Goal: Transaction & Acquisition: Purchase product/service

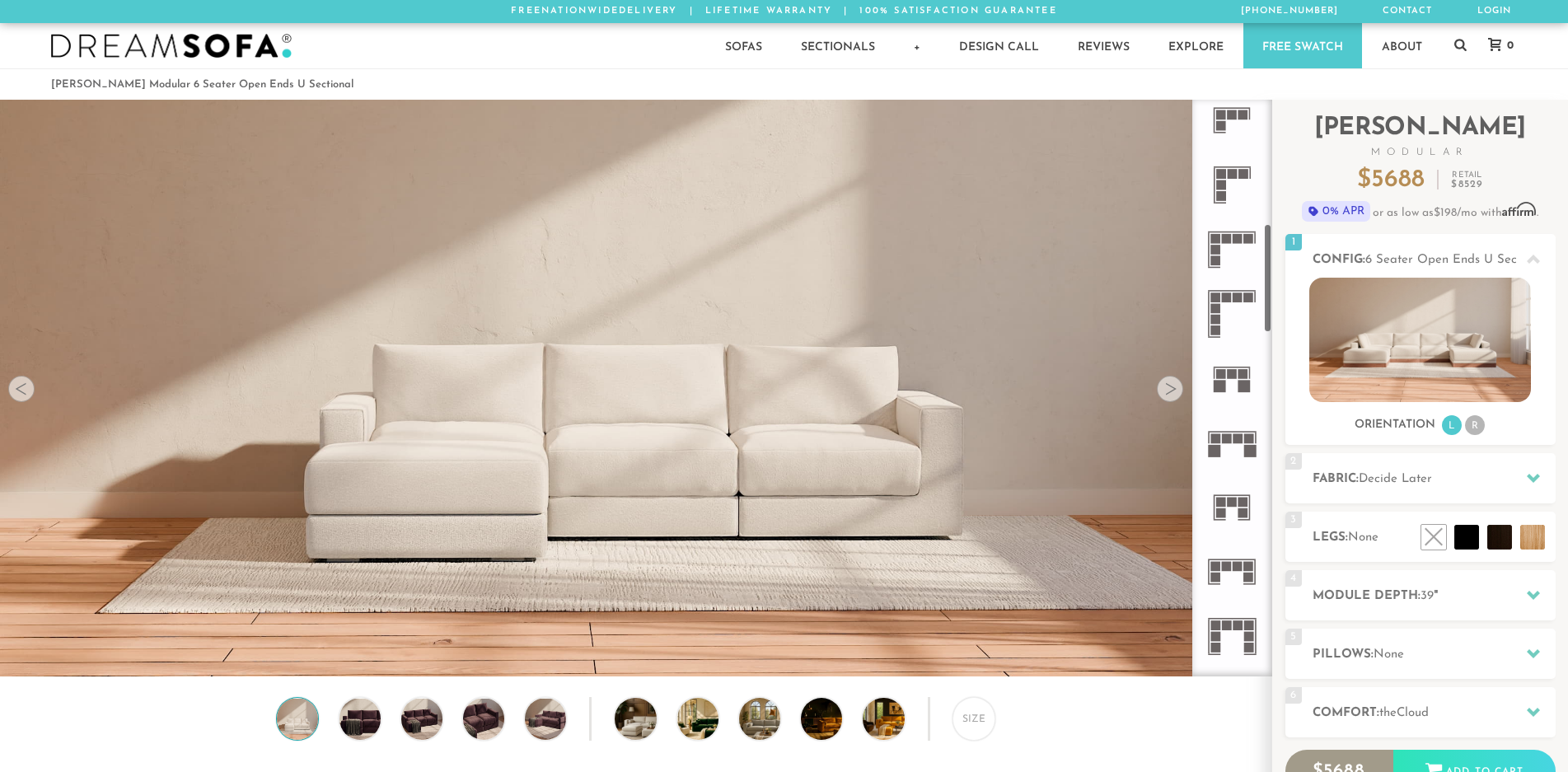
scroll to position [659, 0]
click at [1229, 447] on icon at bounding box center [1231, 439] width 64 height 64
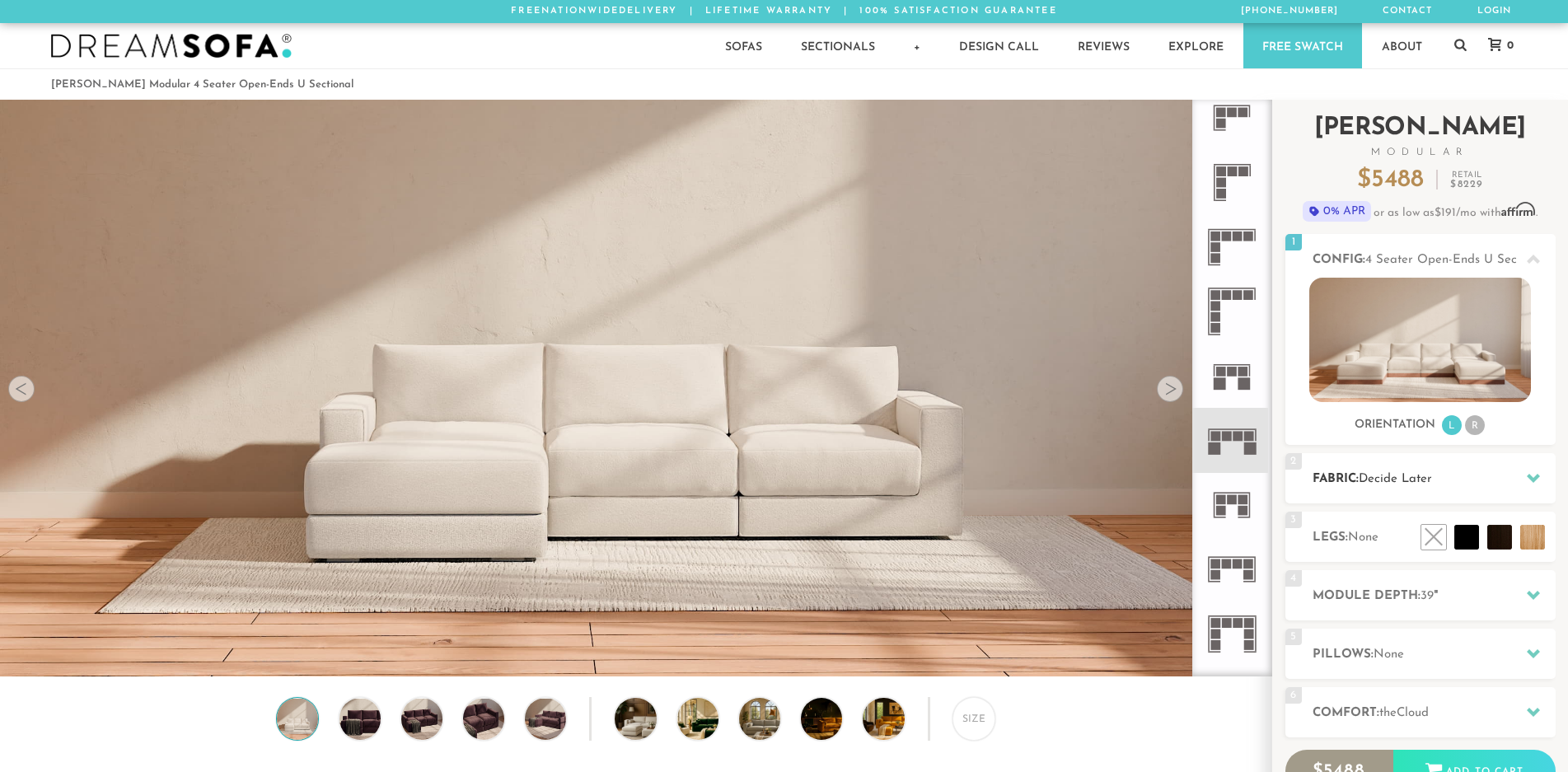
click at [1542, 479] on div at bounding box center [1534, 478] width 34 height 33
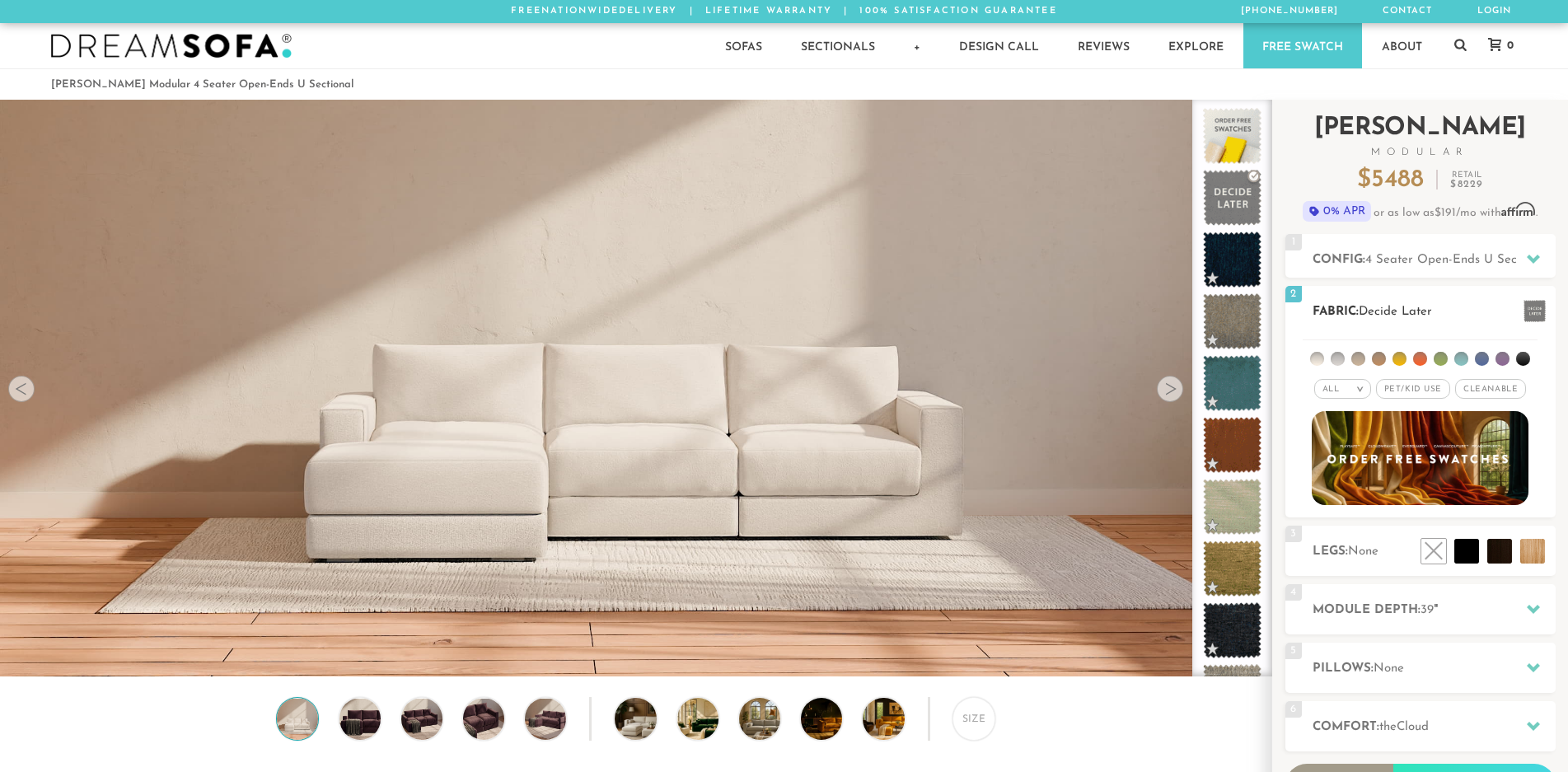
click at [1363, 390] on em ">" at bounding box center [1360, 389] width 13 height 8
click at [1317, 362] on li at bounding box center [1317, 358] width 14 height 14
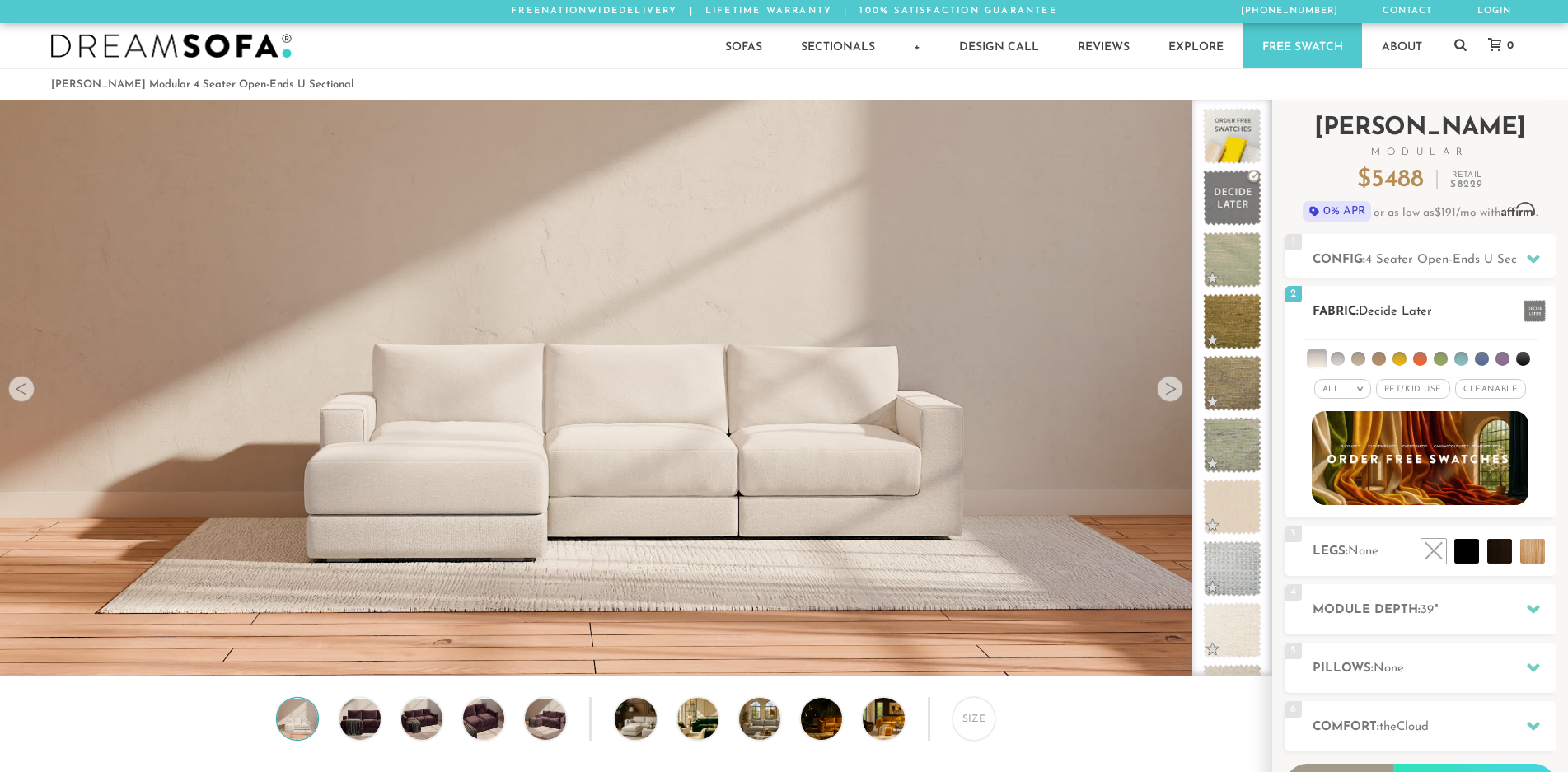
click at [1341, 362] on li at bounding box center [1338, 358] width 14 height 14
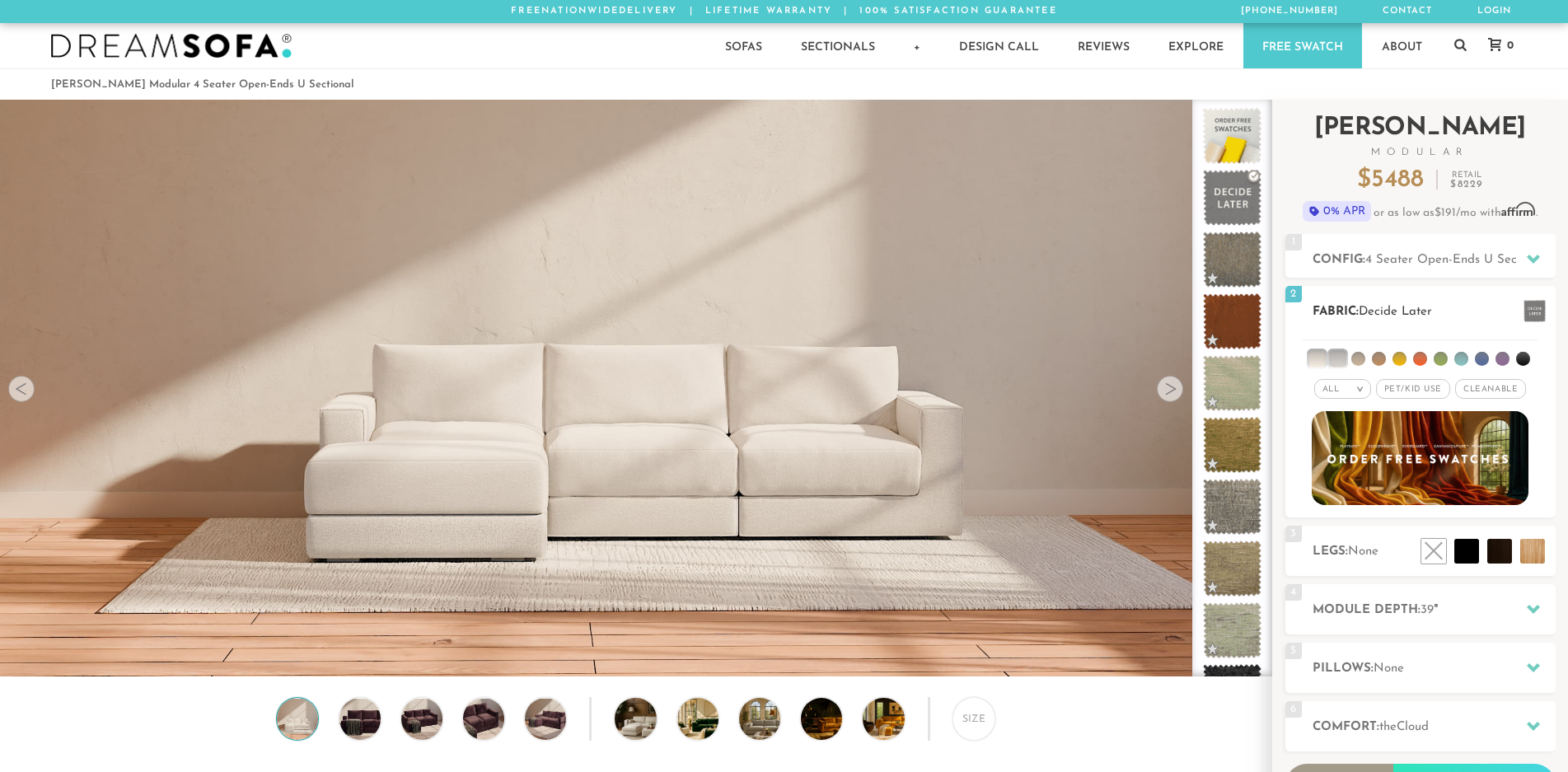
click at [1364, 360] on li at bounding box center [1359, 358] width 14 height 14
click at [1381, 360] on li at bounding box center [1379, 358] width 14 height 14
click at [1320, 364] on li at bounding box center [1316, 358] width 17 height 17
click at [1345, 359] on li at bounding box center [1337, 358] width 17 height 17
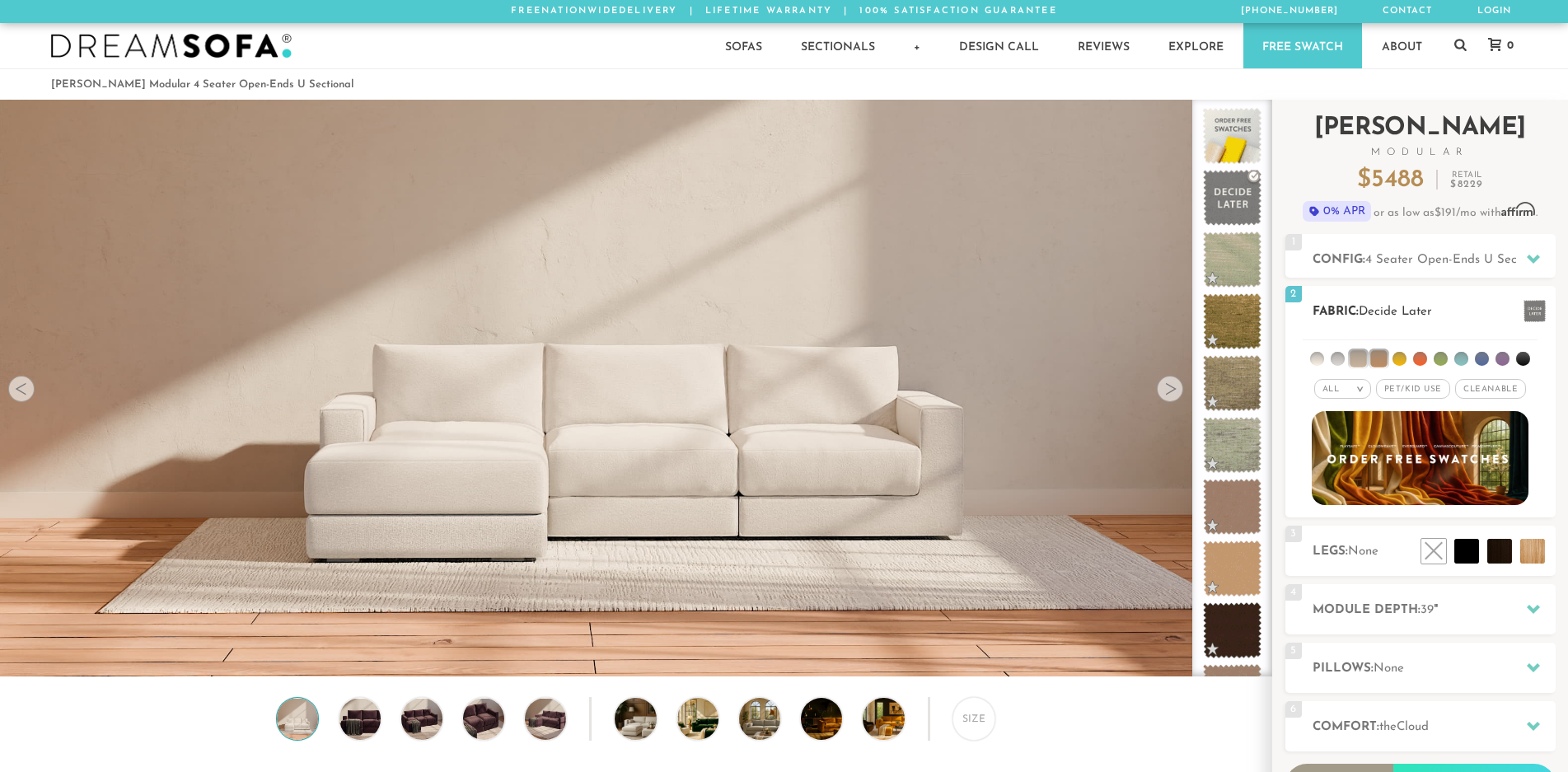
click at [1354, 360] on li at bounding box center [1358, 358] width 17 height 17
click at [1375, 359] on li at bounding box center [1378, 358] width 17 height 17
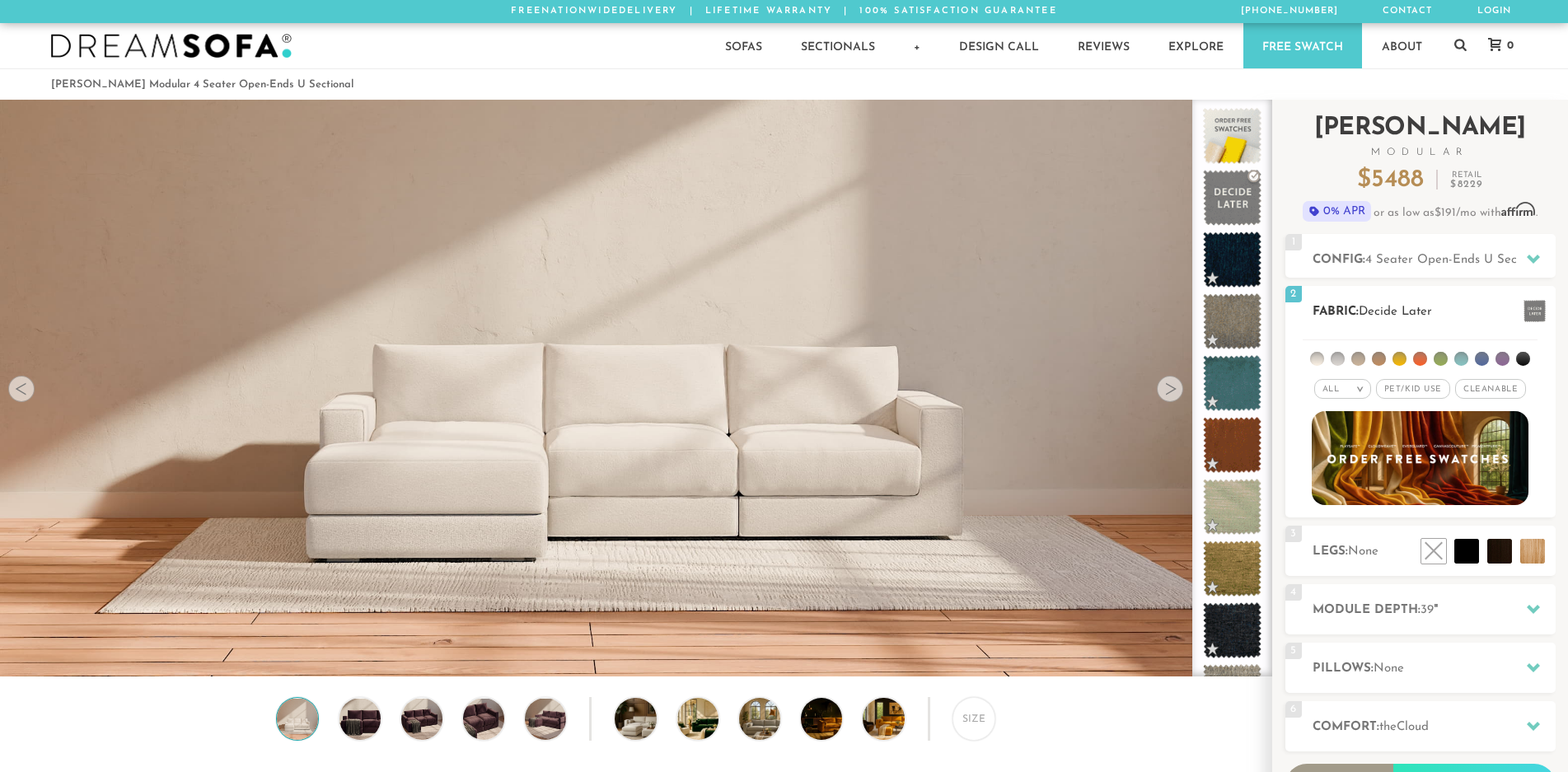
click at [1332, 358] on li at bounding box center [1338, 358] width 14 height 14
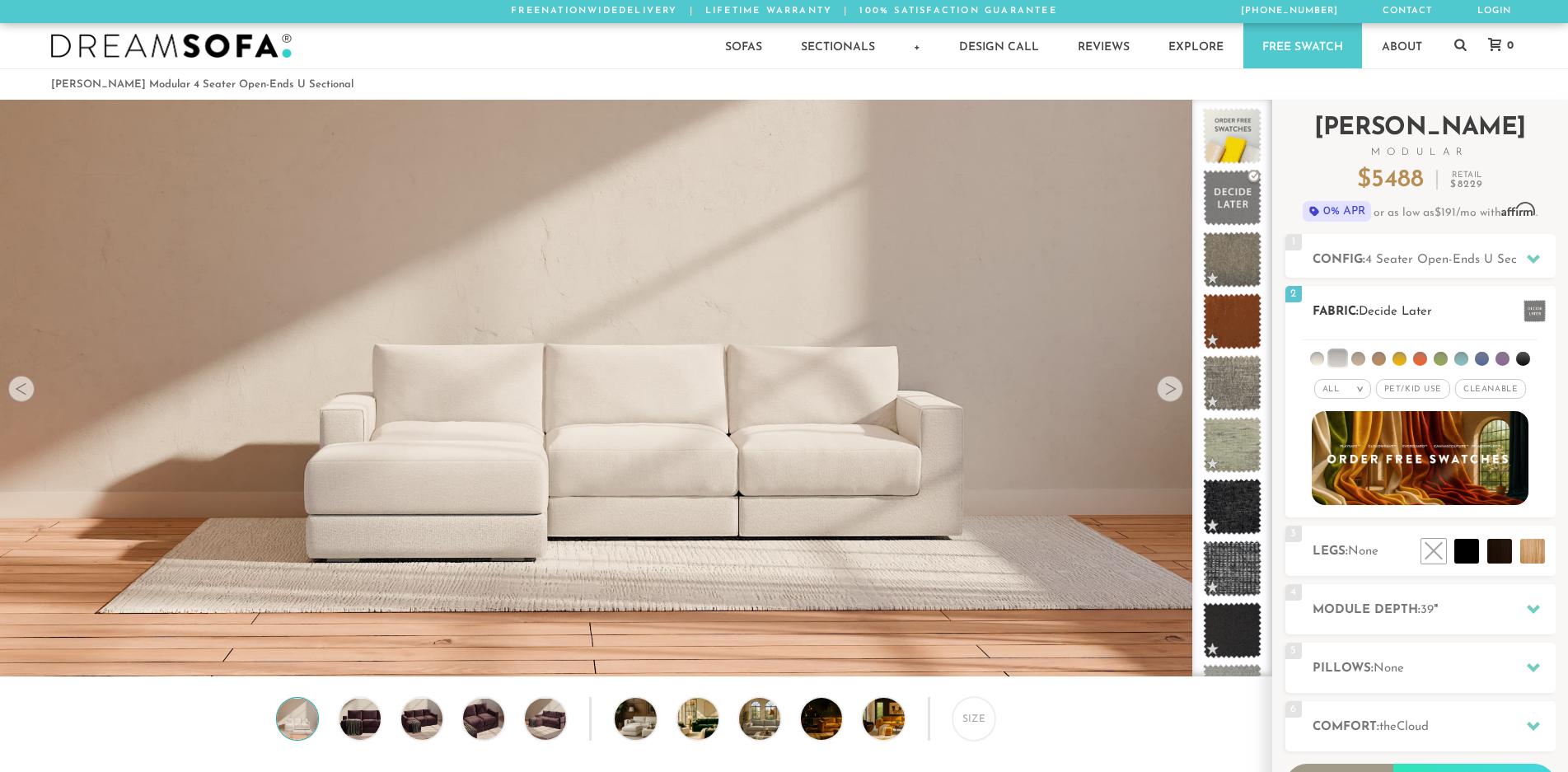
click at [1316, 358] on li at bounding box center [1317, 358] width 14 height 14
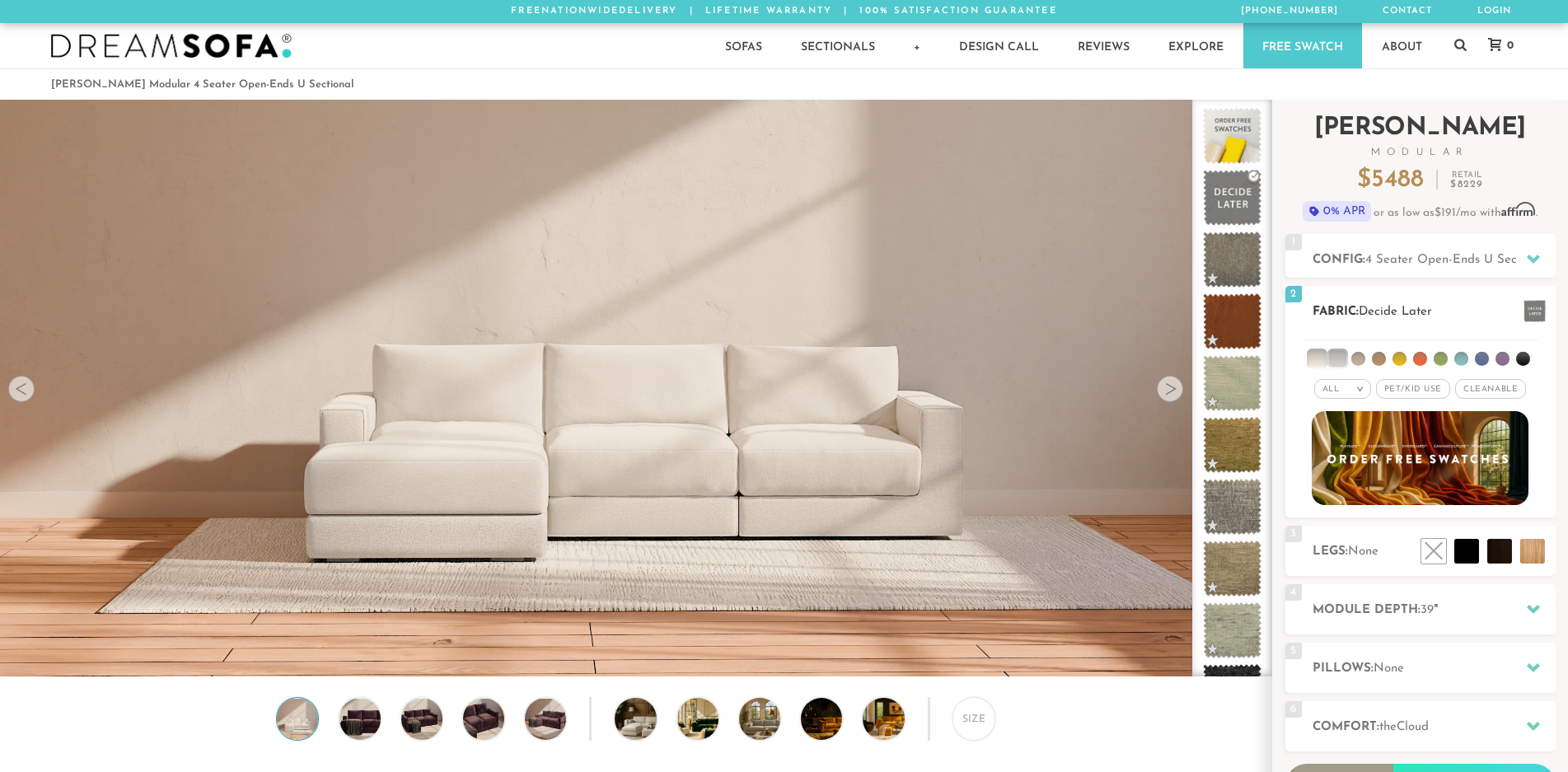
click at [1334, 354] on li at bounding box center [1337, 358] width 17 height 17
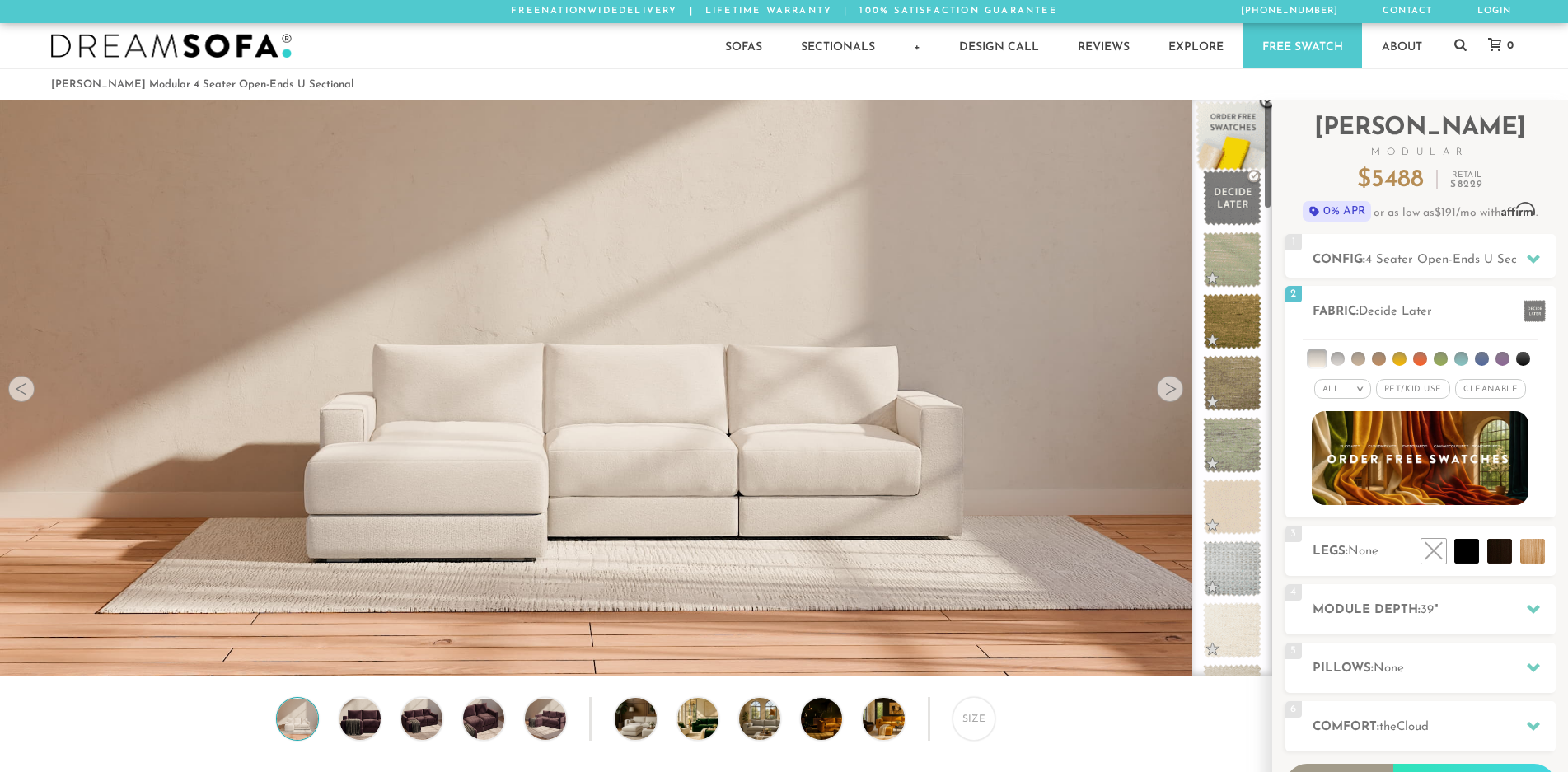
click at [1266, 100] on div at bounding box center [1232, 388] width 80 height 577
drag, startPoint x: 1268, startPoint y: 198, endPoint x: 1245, endPoint y: 150, distance: 53.2
click at [1234, 136] on div at bounding box center [1232, 388] width 80 height 577
click at [1336, 360] on li at bounding box center [1338, 358] width 14 height 14
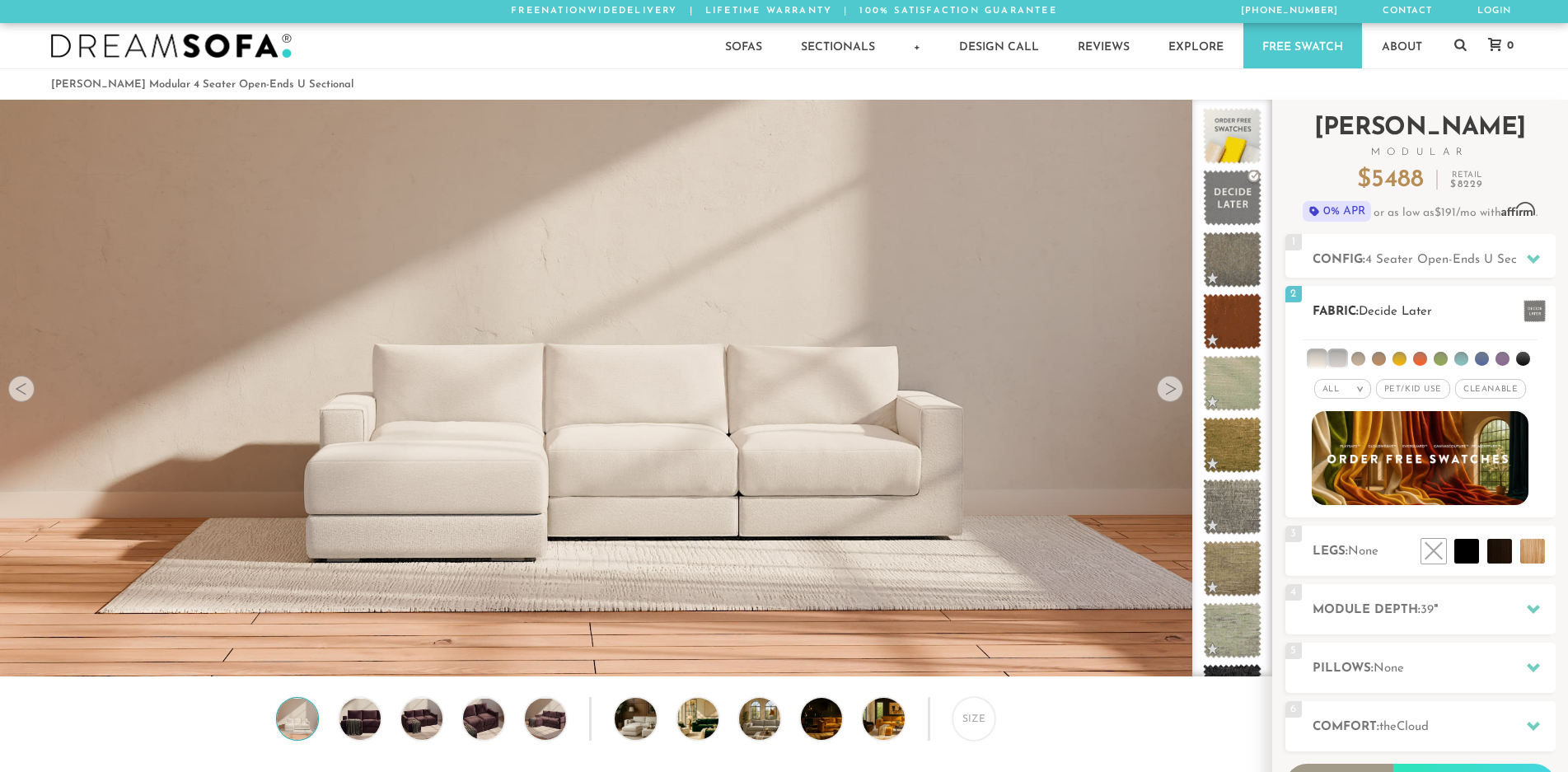
click at [1314, 358] on li at bounding box center [1316, 358] width 17 height 17
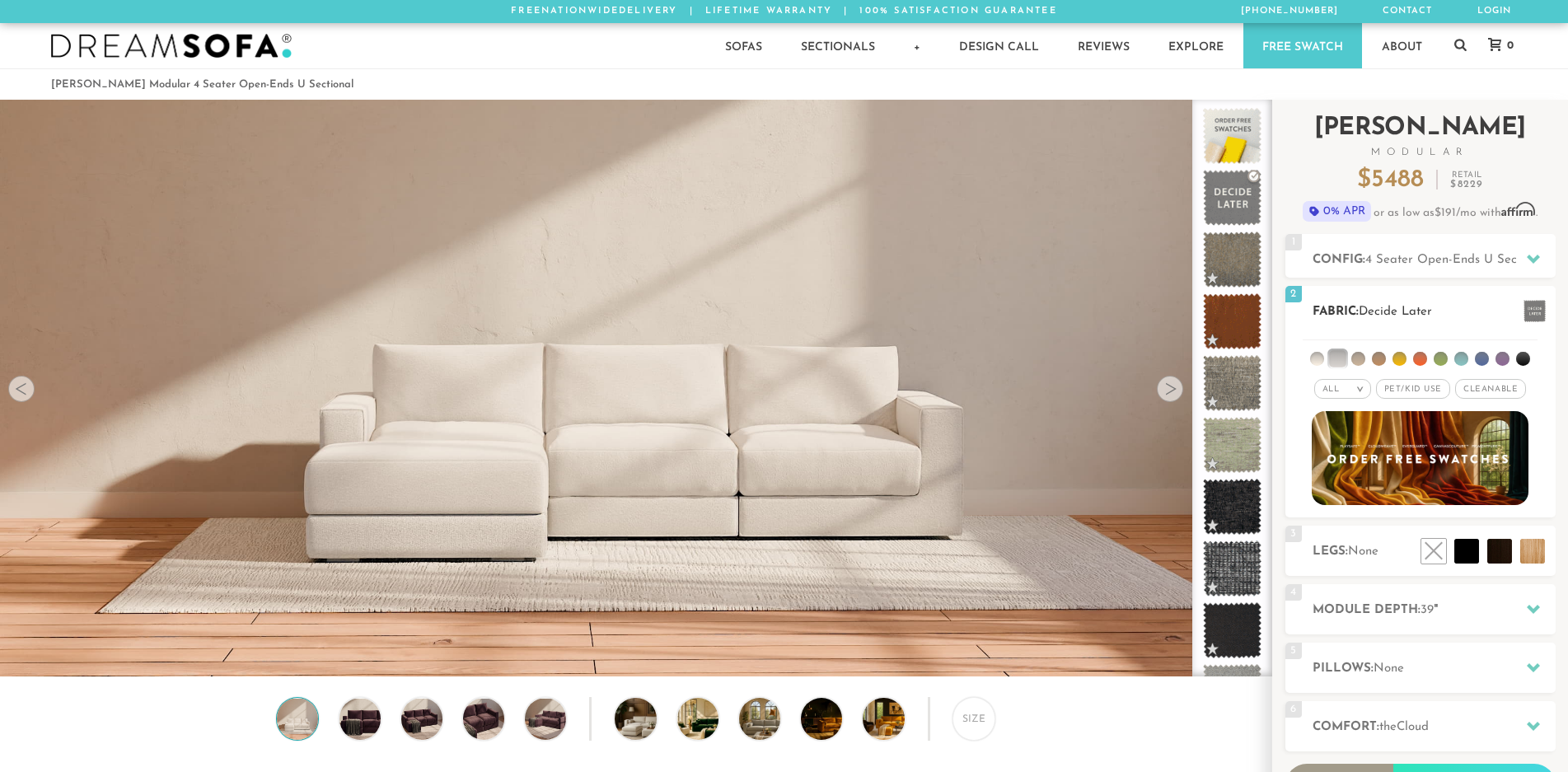
click at [1336, 360] on li at bounding box center [1337, 358] width 17 height 17
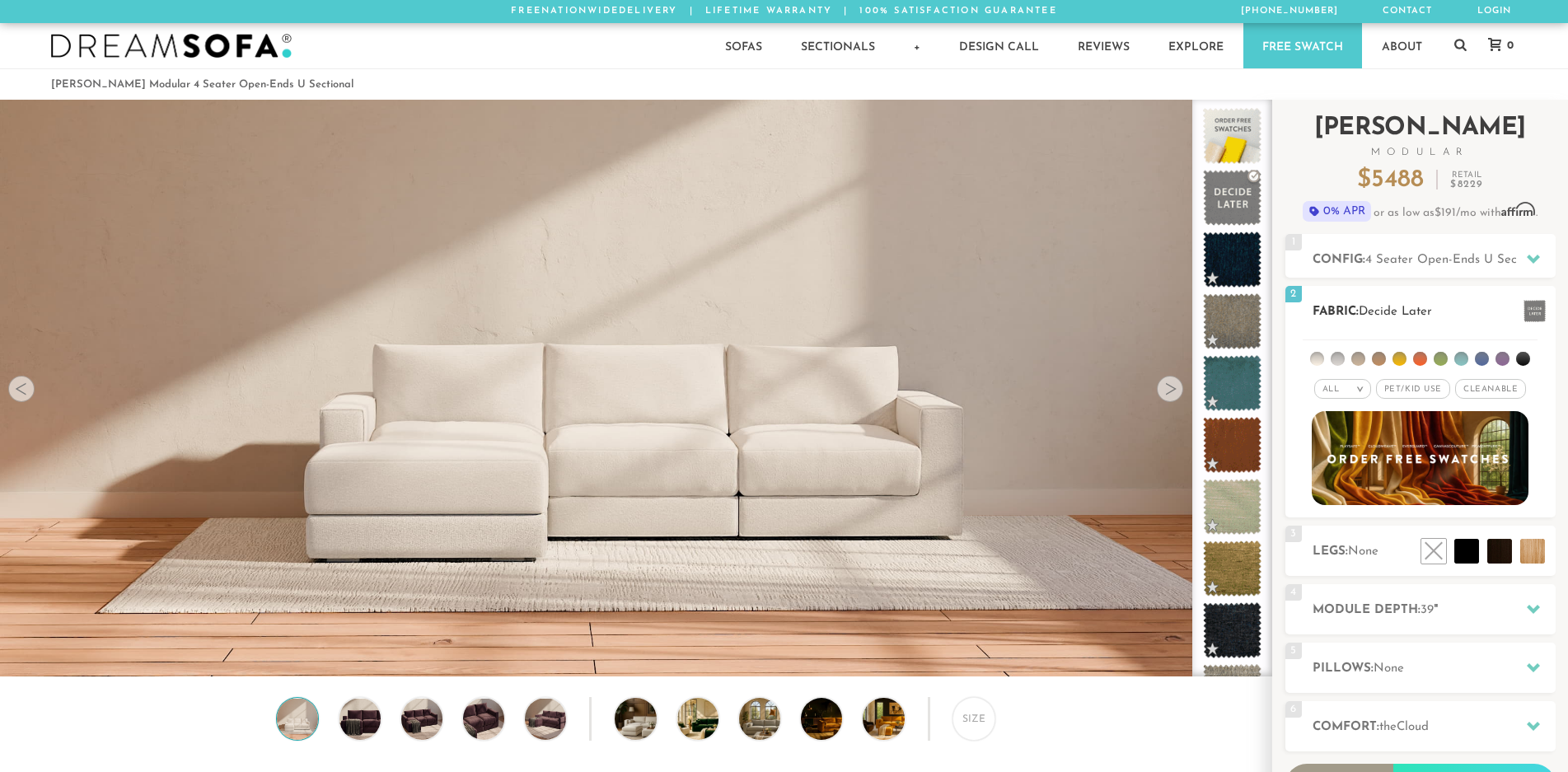
click at [1542, 310] on span at bounding box center [1535, 310] width 23 height 23
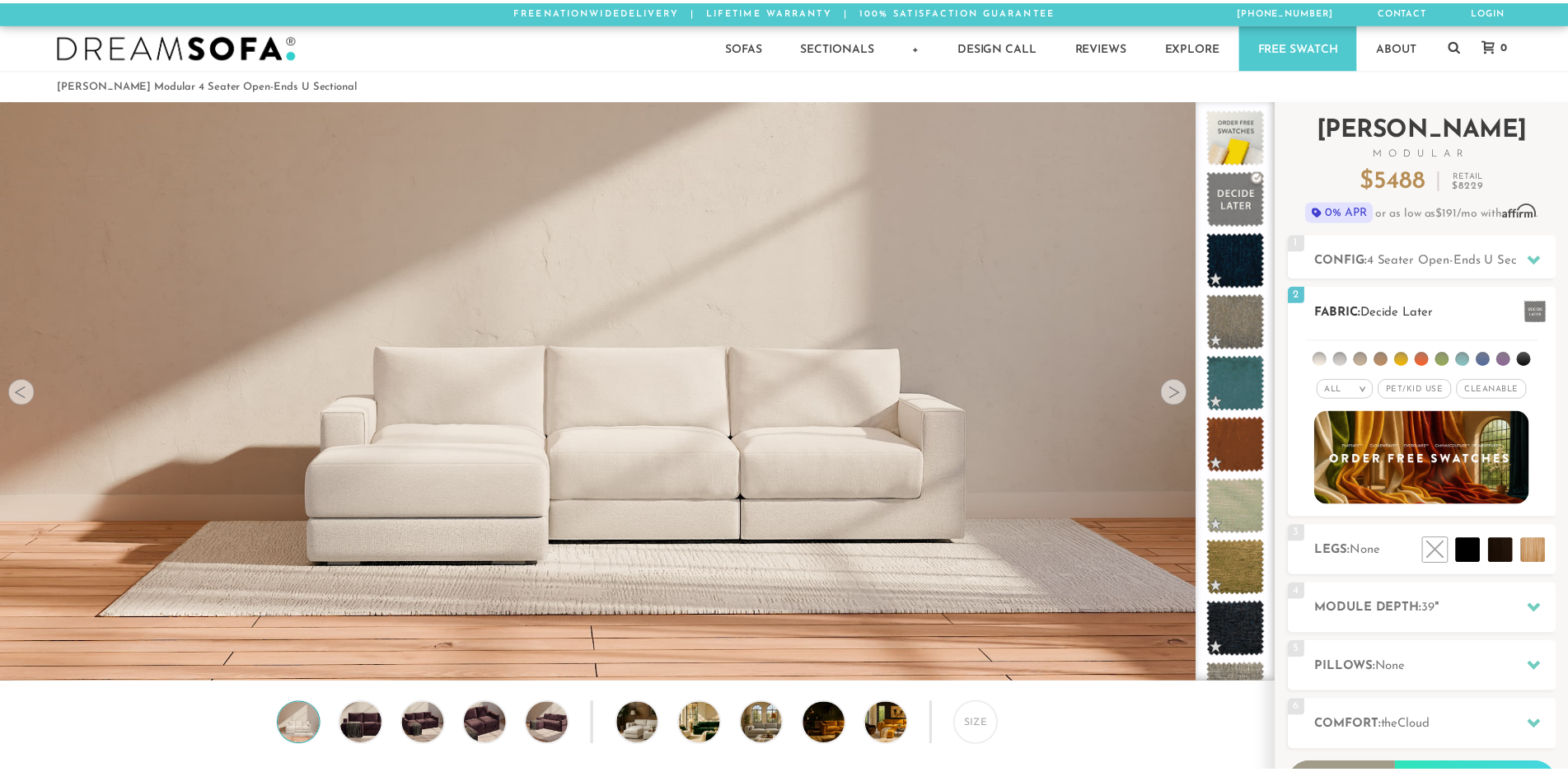
scroll to position [19312, 1568]
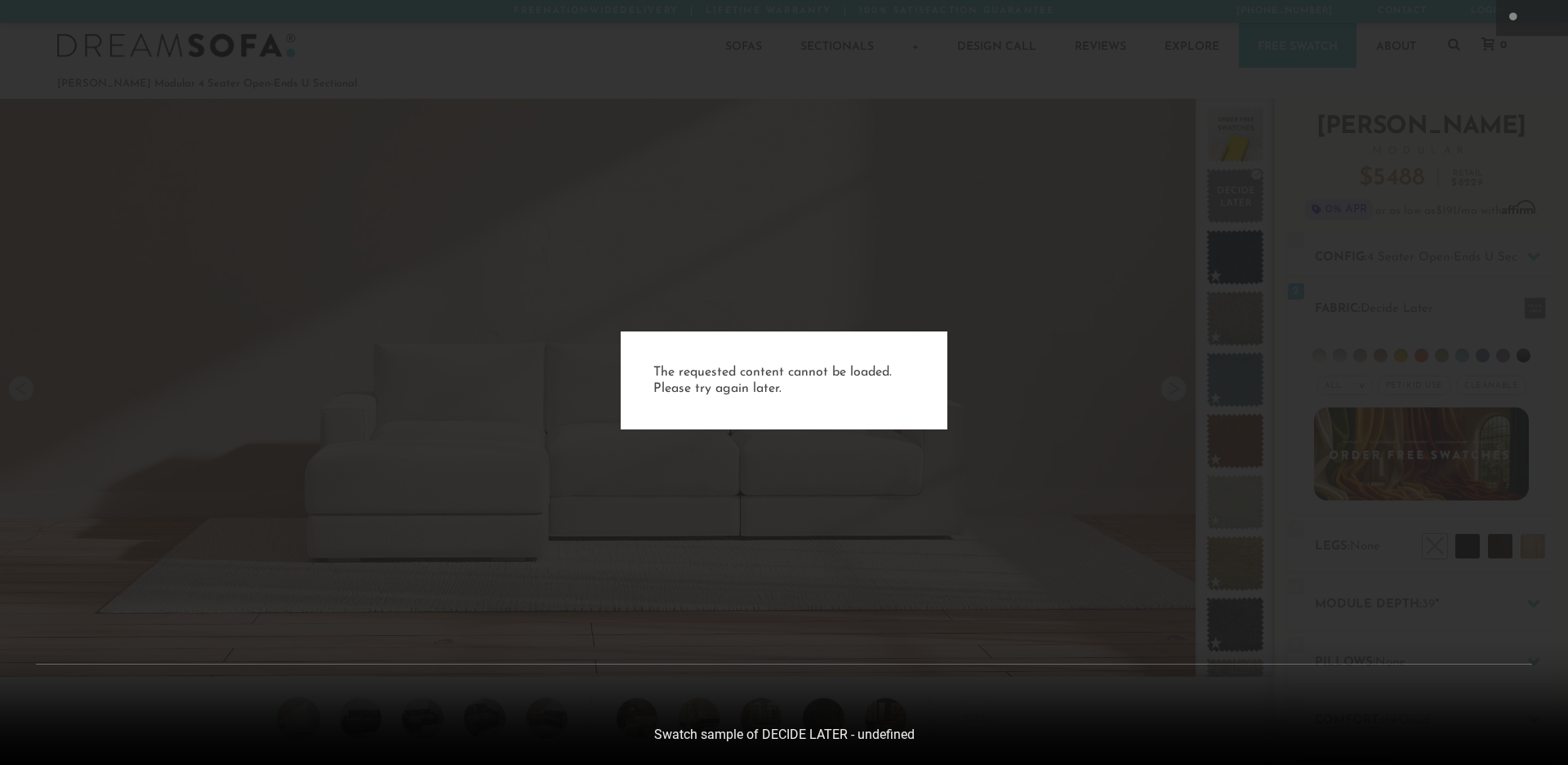
click at [985, 360] on div "The requested content cannot be loaded. Please try again later." at bounding box center [784, 382] width 1568 height 765
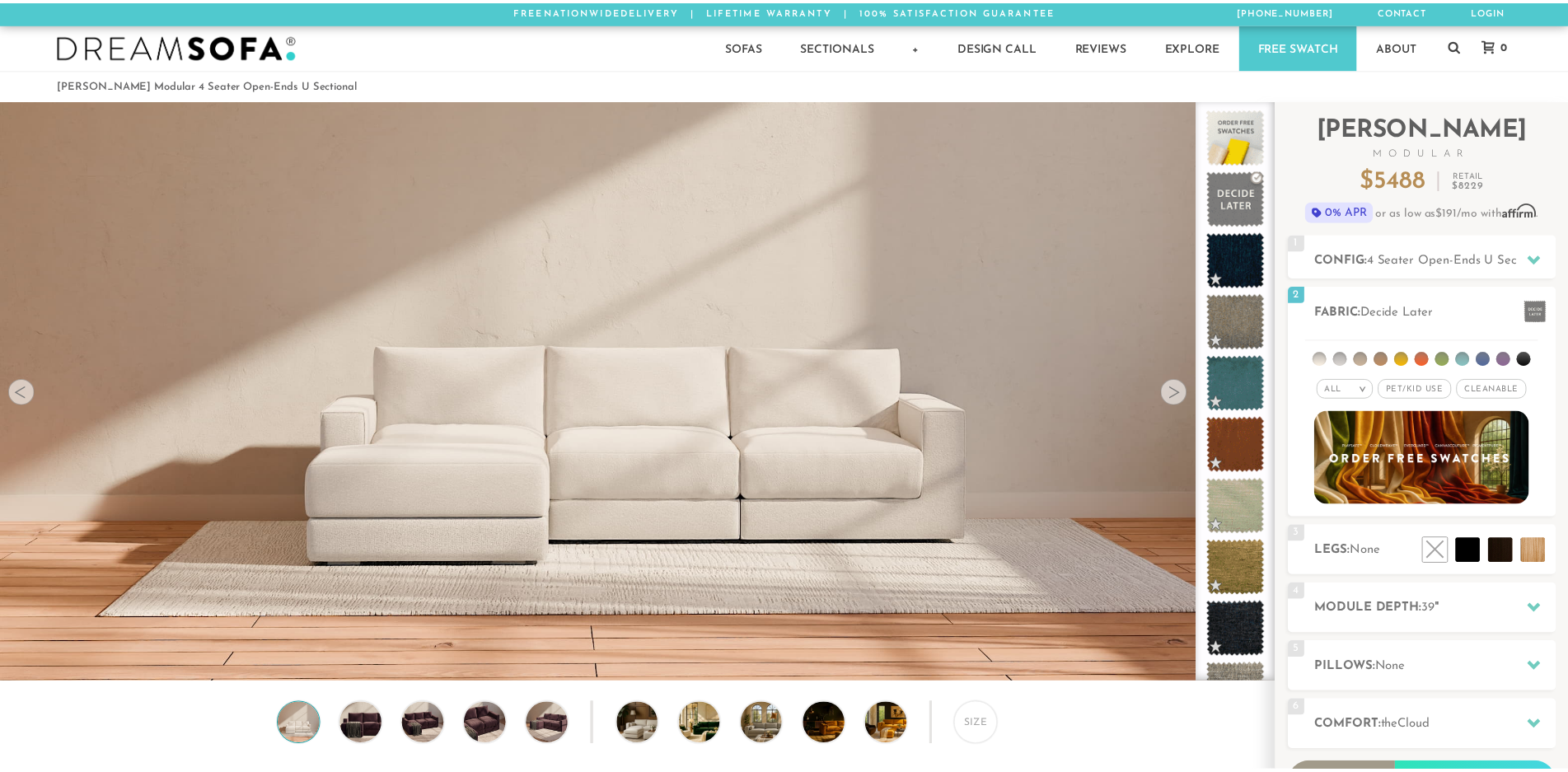
scroll to position [19285, 1554]
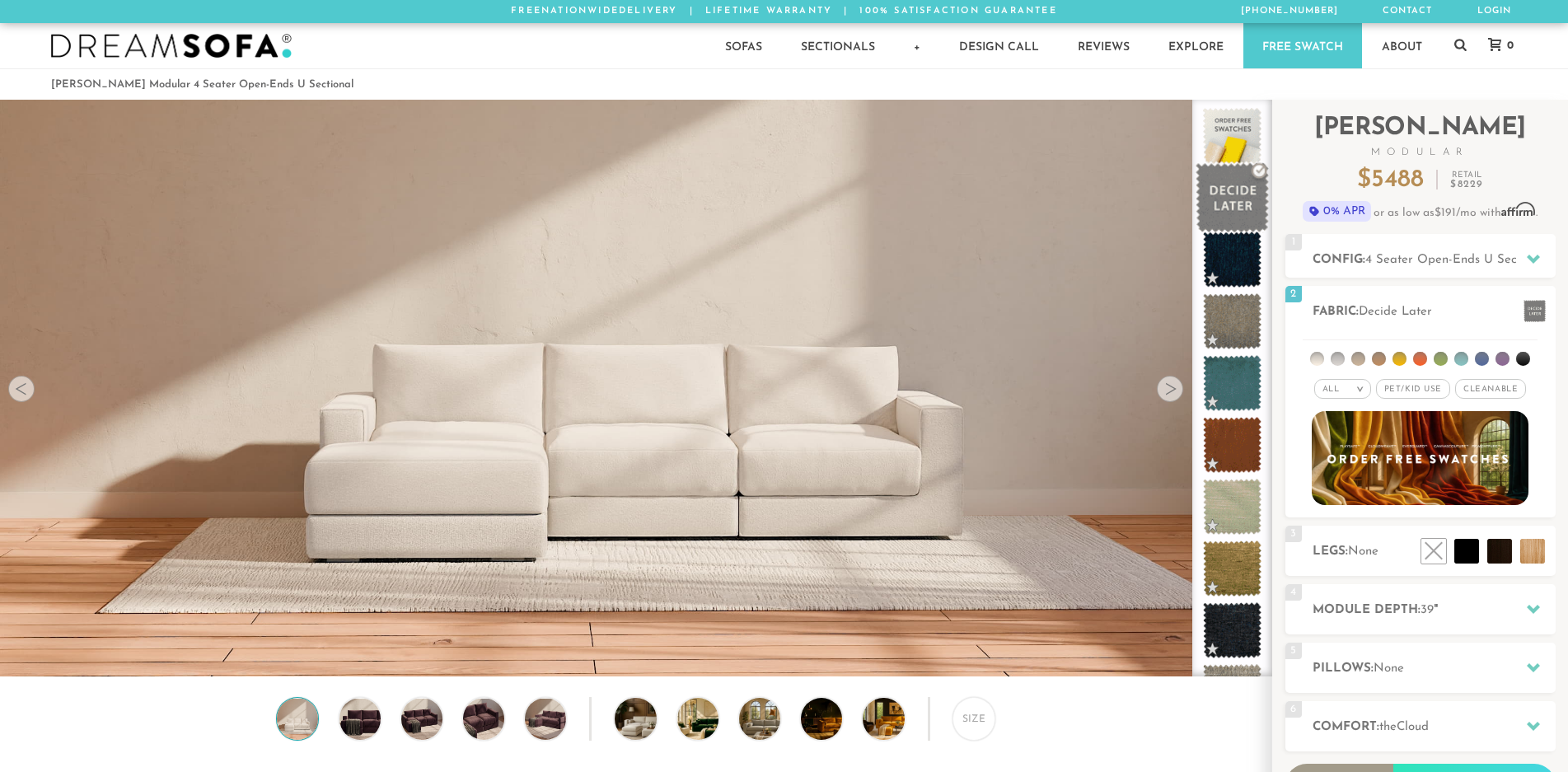
click at [1222, 212] on span at bounding box center [1232, 197] width 74 height 70
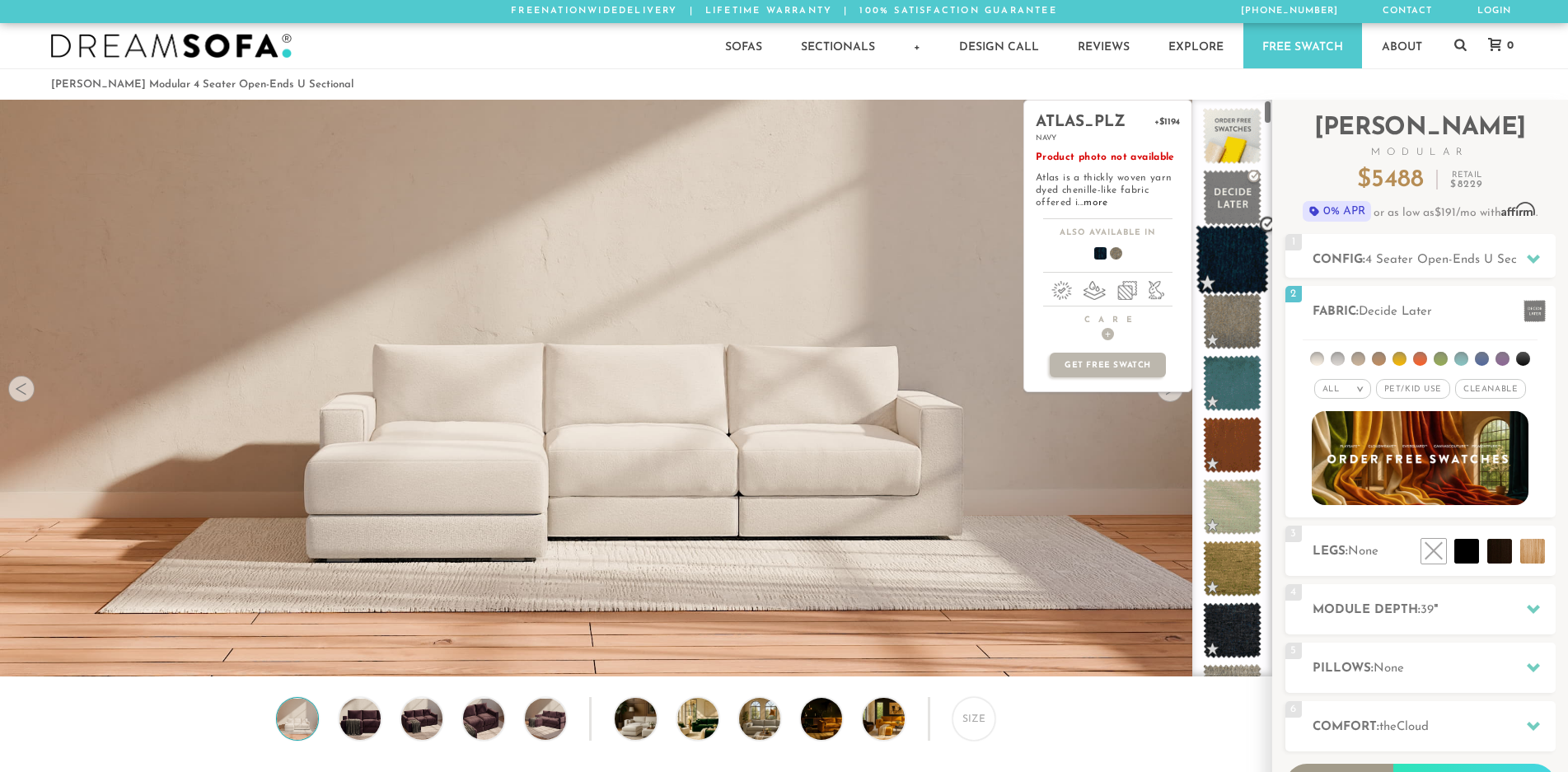
click at [1227, 250] on span at bounding box center [1232, 259] width 74 height 70
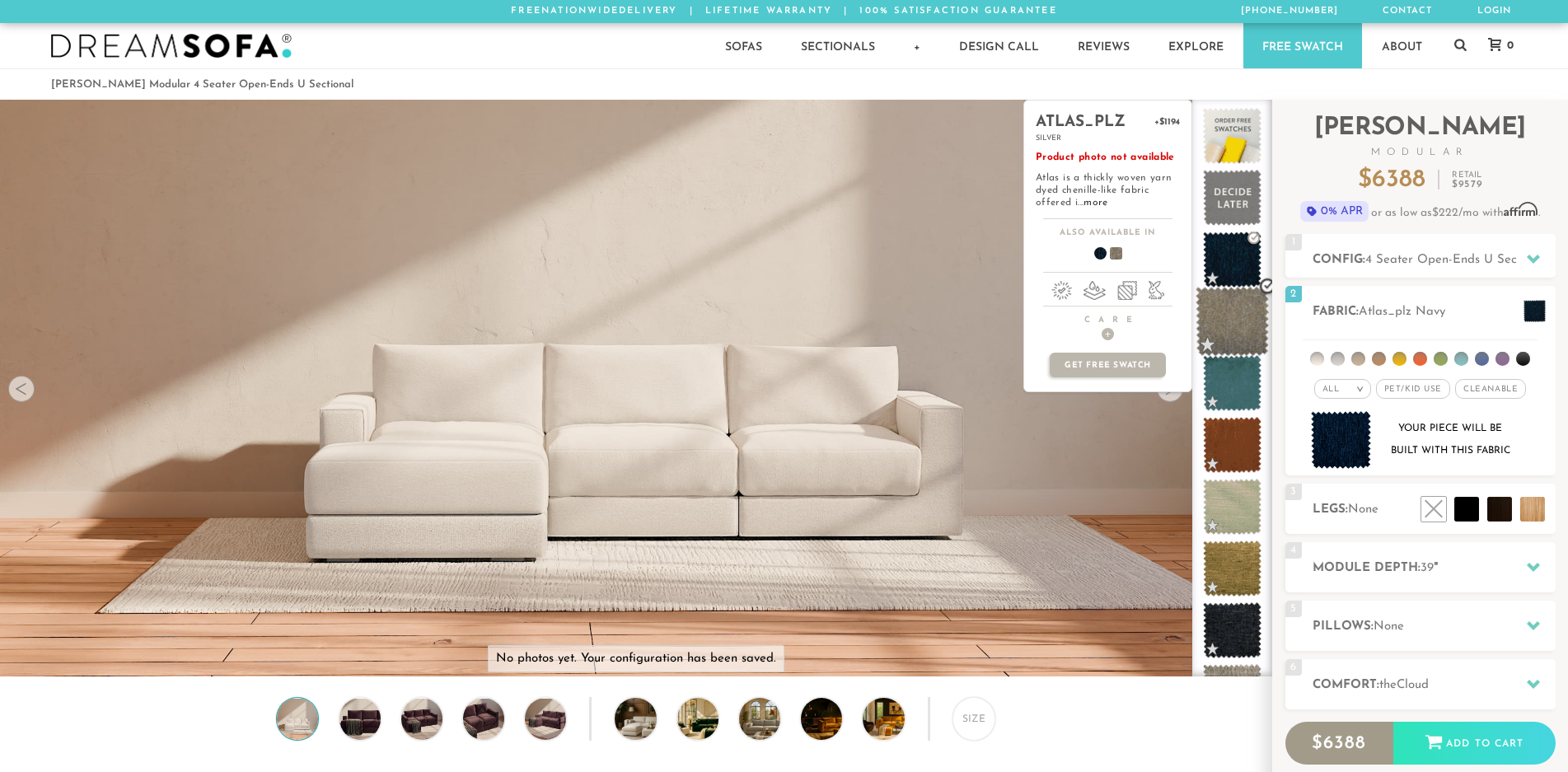
click at [1221, 338] on span at bounding box center [1232, 321] width 74 height 70
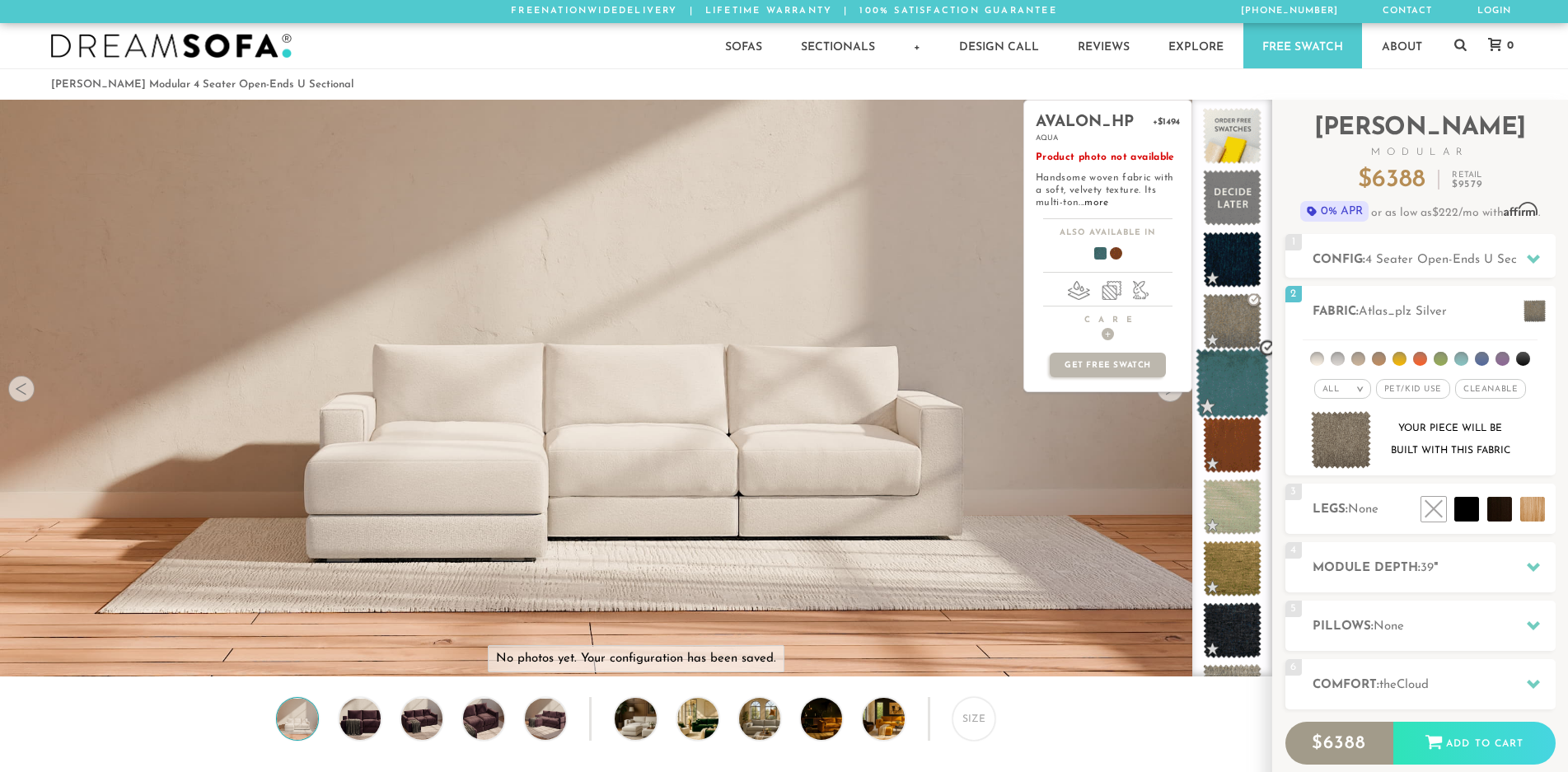
click at [1217, 385] on span at bounding box center [1232, 383] width 74 height 70
click at [1225, 455] on span at bounding box center [1232, 445] width 74 height 70
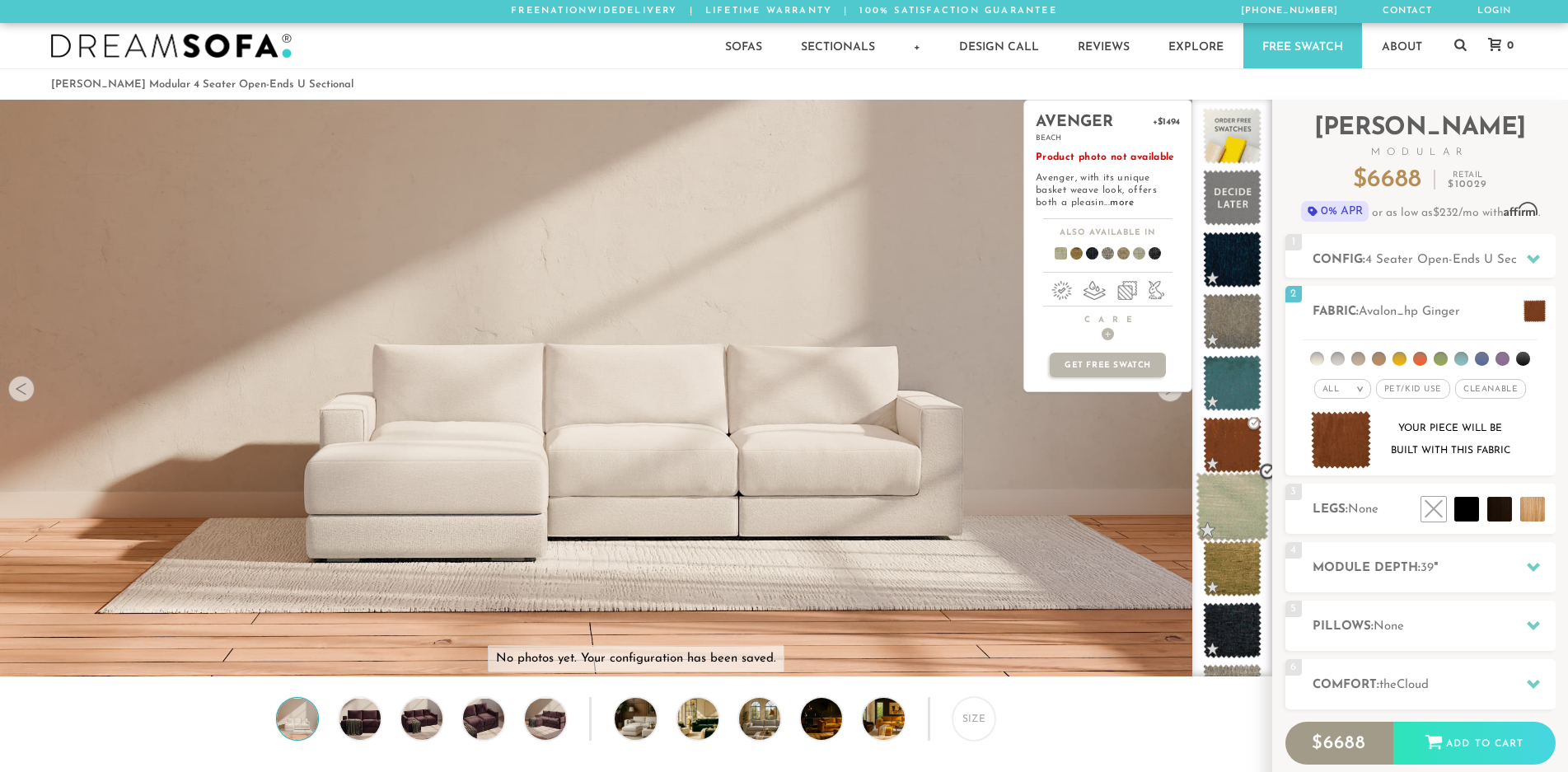
click at [1228, 514] on span at bounding box center [1232, 507] width 74 height 70
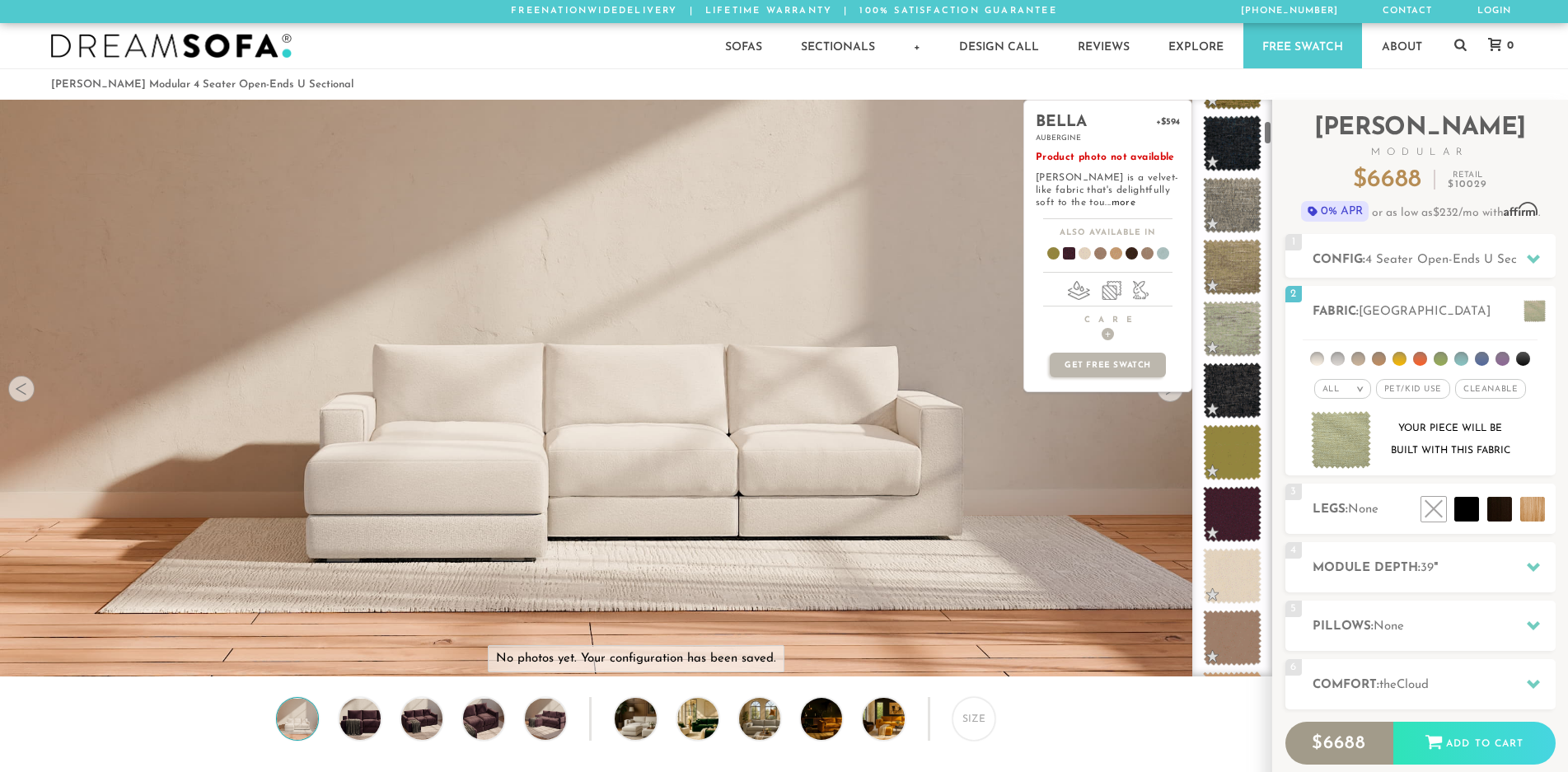
scroll to position [494, 0]
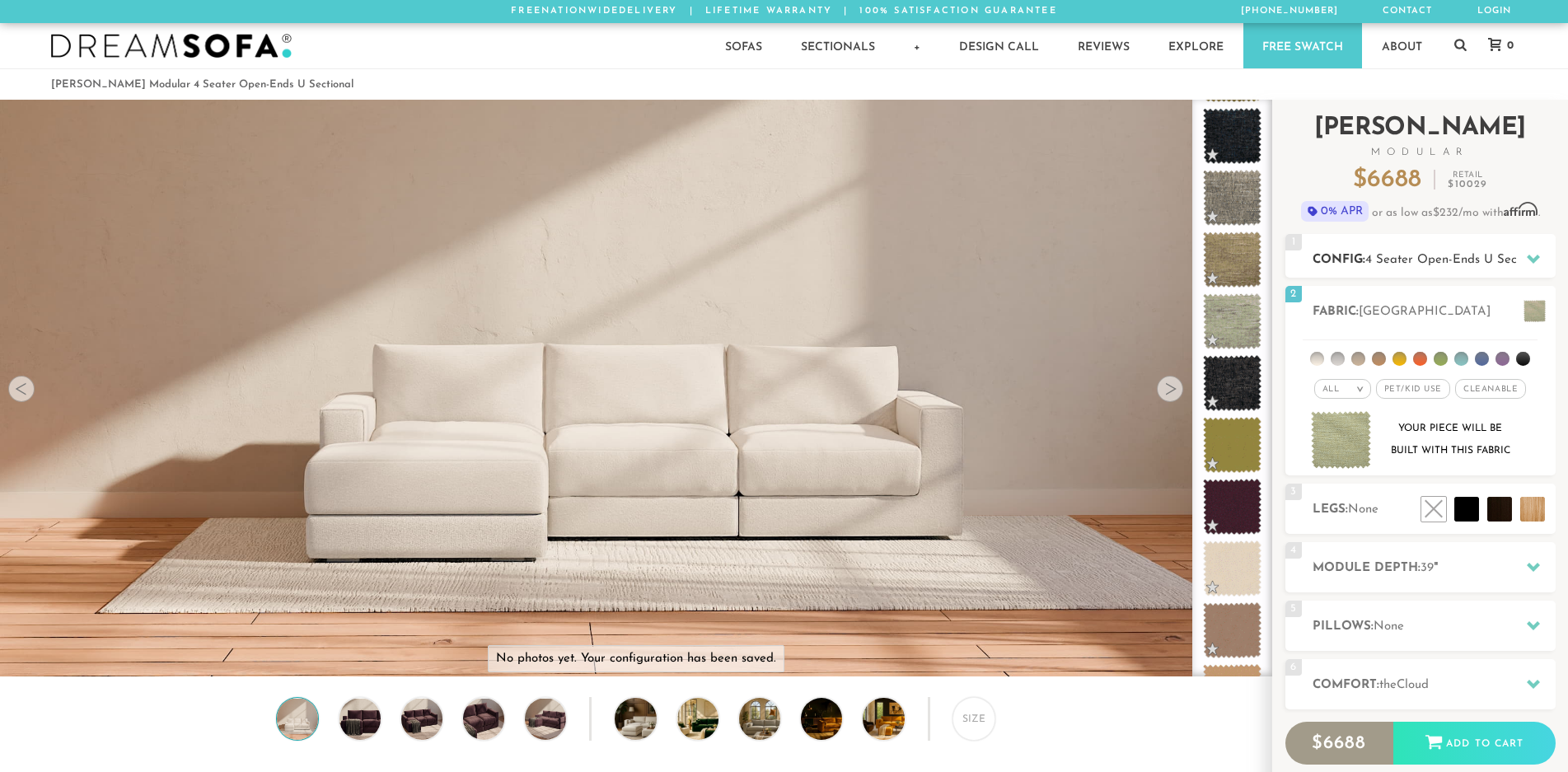
click at [1527, 253] on icon at bounding box center [1533, 258] width 13 height 13
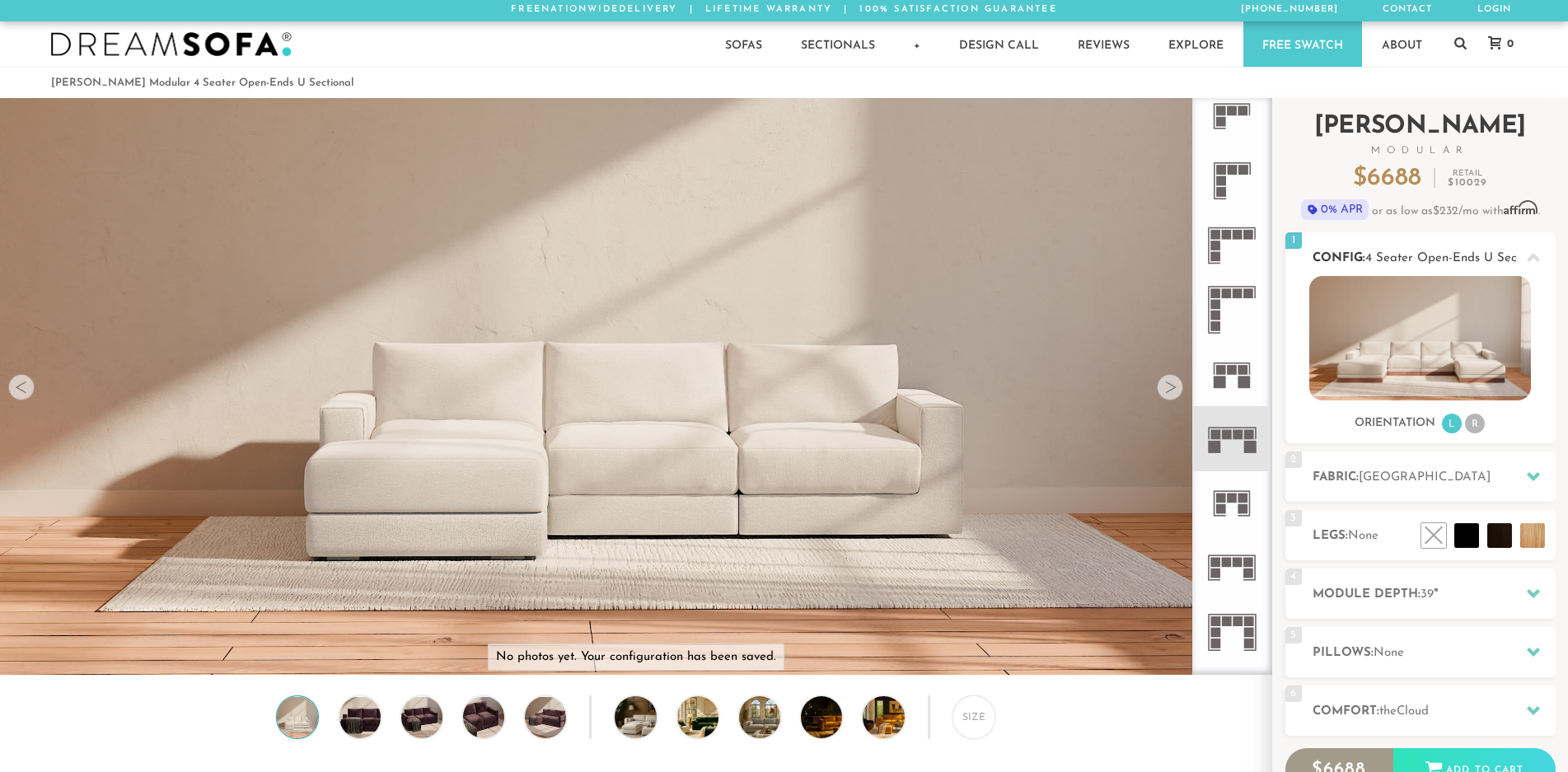
scroll to position [0, 0]
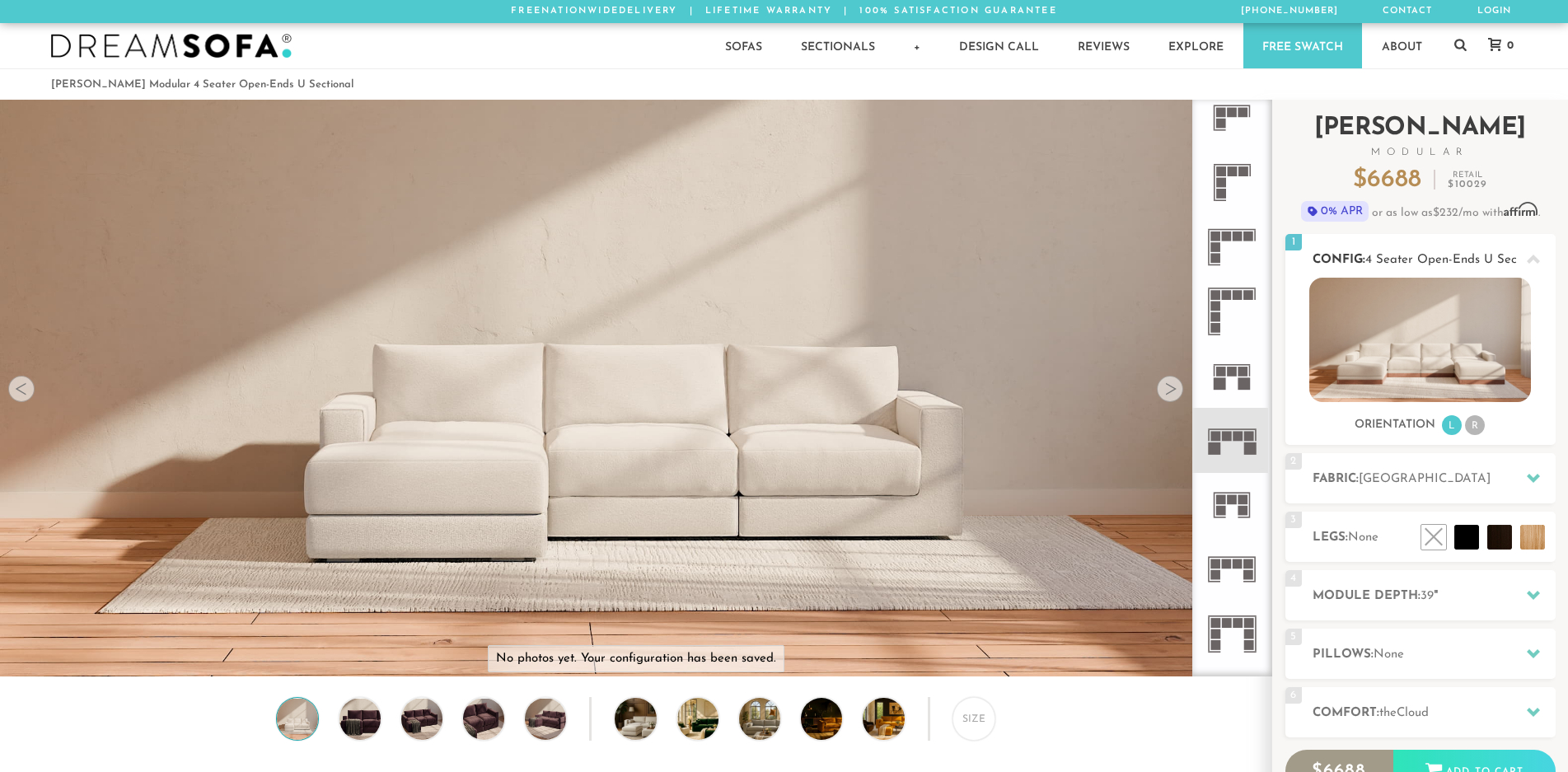
click at [1473, 422] on li "R" at bounding box center [1476, 425] width 20 height 20
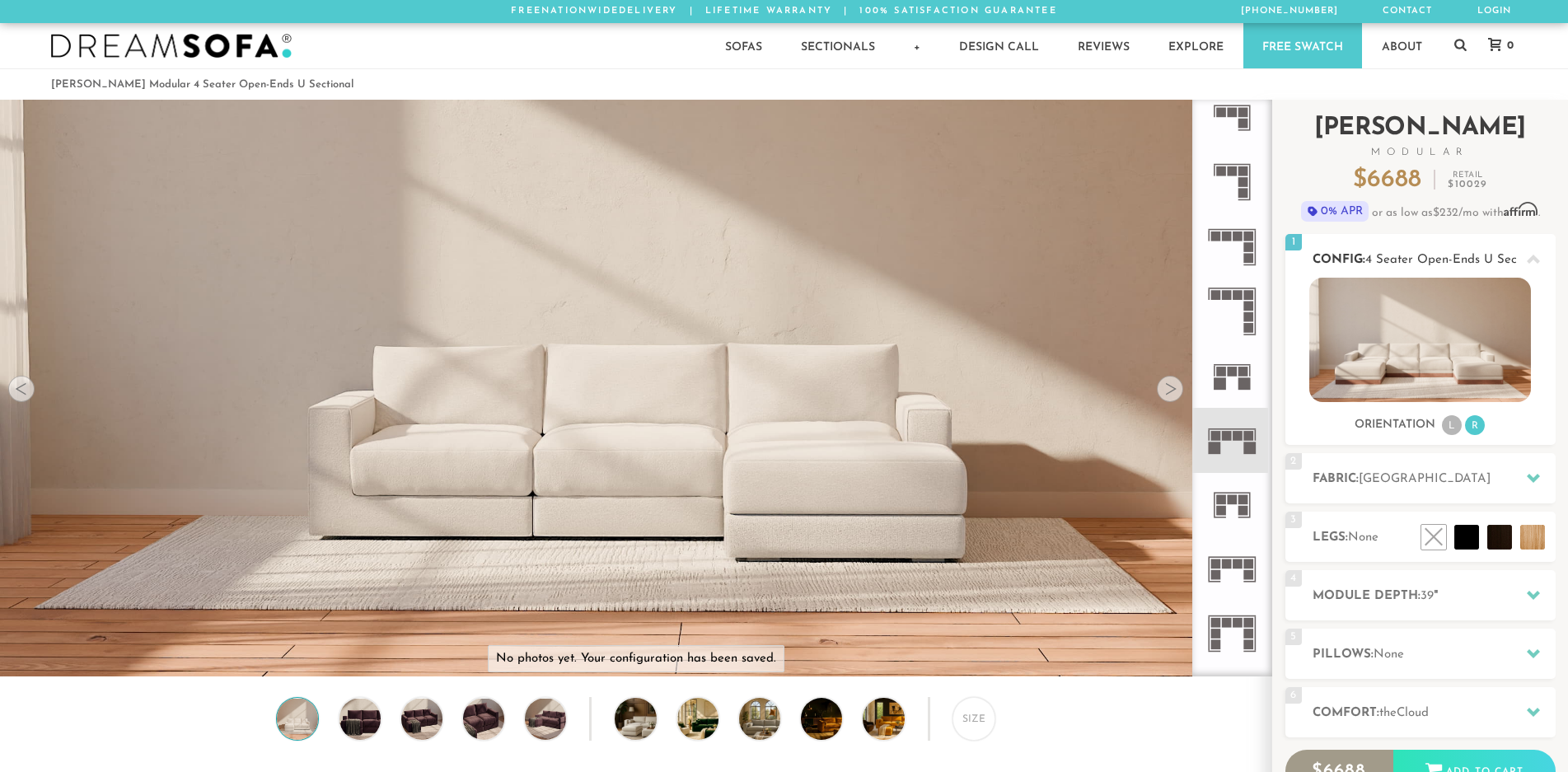
click at [1443, 426] on li "L" at bounding box center [1452, 425] width 20 height 20
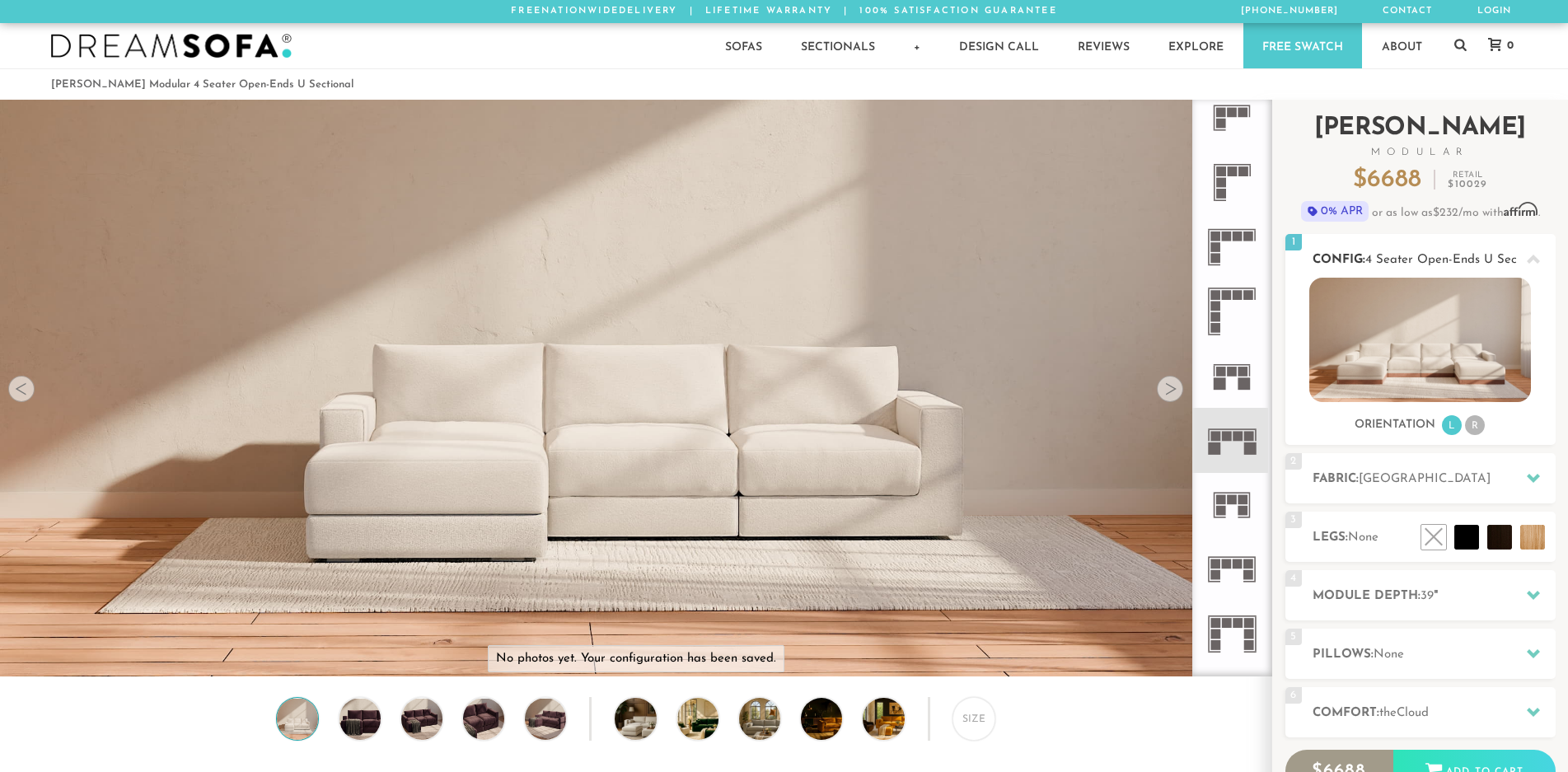
click at [1535, 261] on icon at bounding box center [1533, 259] width 13 height 13
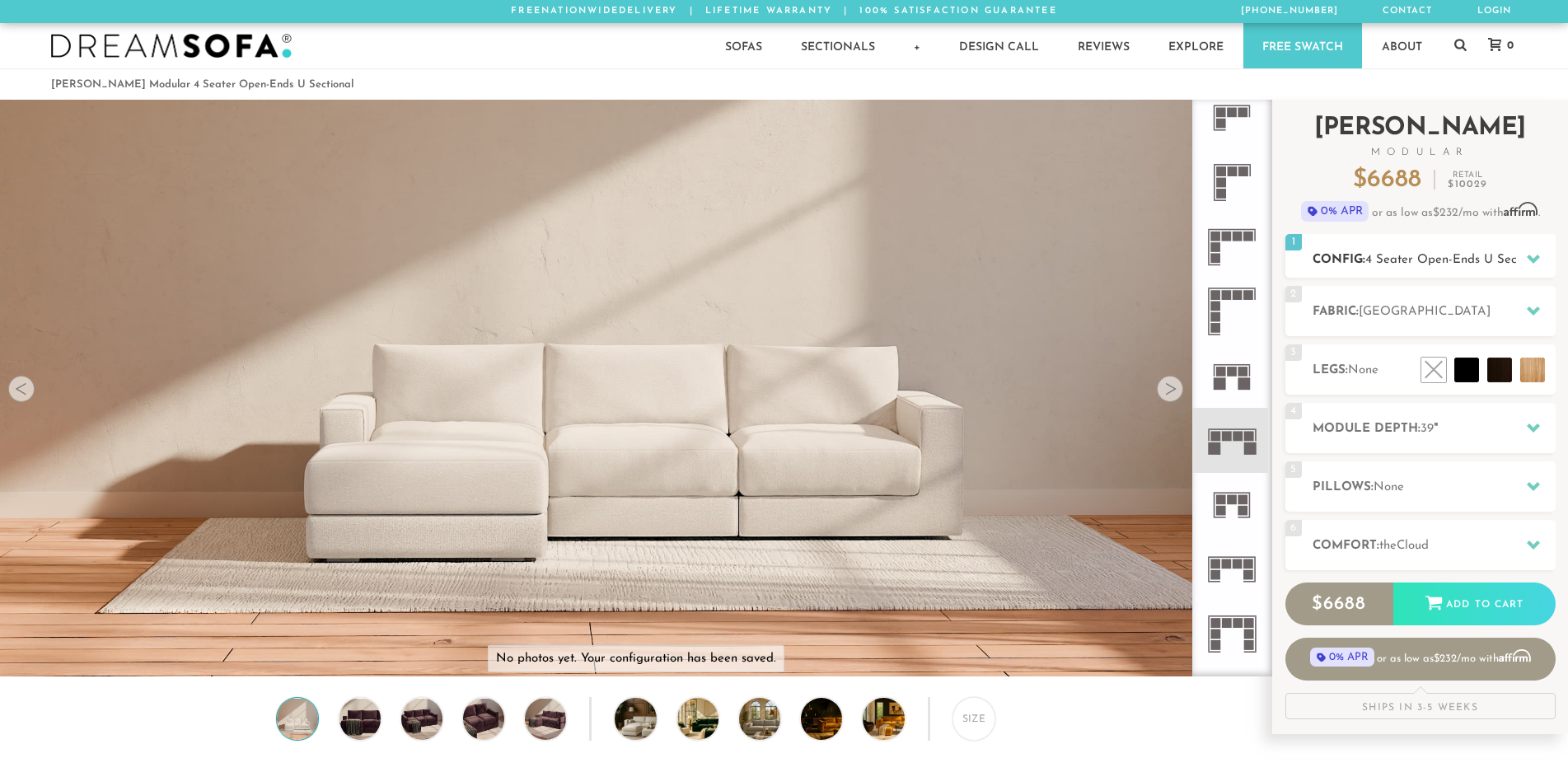
click at [1538, 255] on icon at bounding box center [1533, 258] width 13 height 9
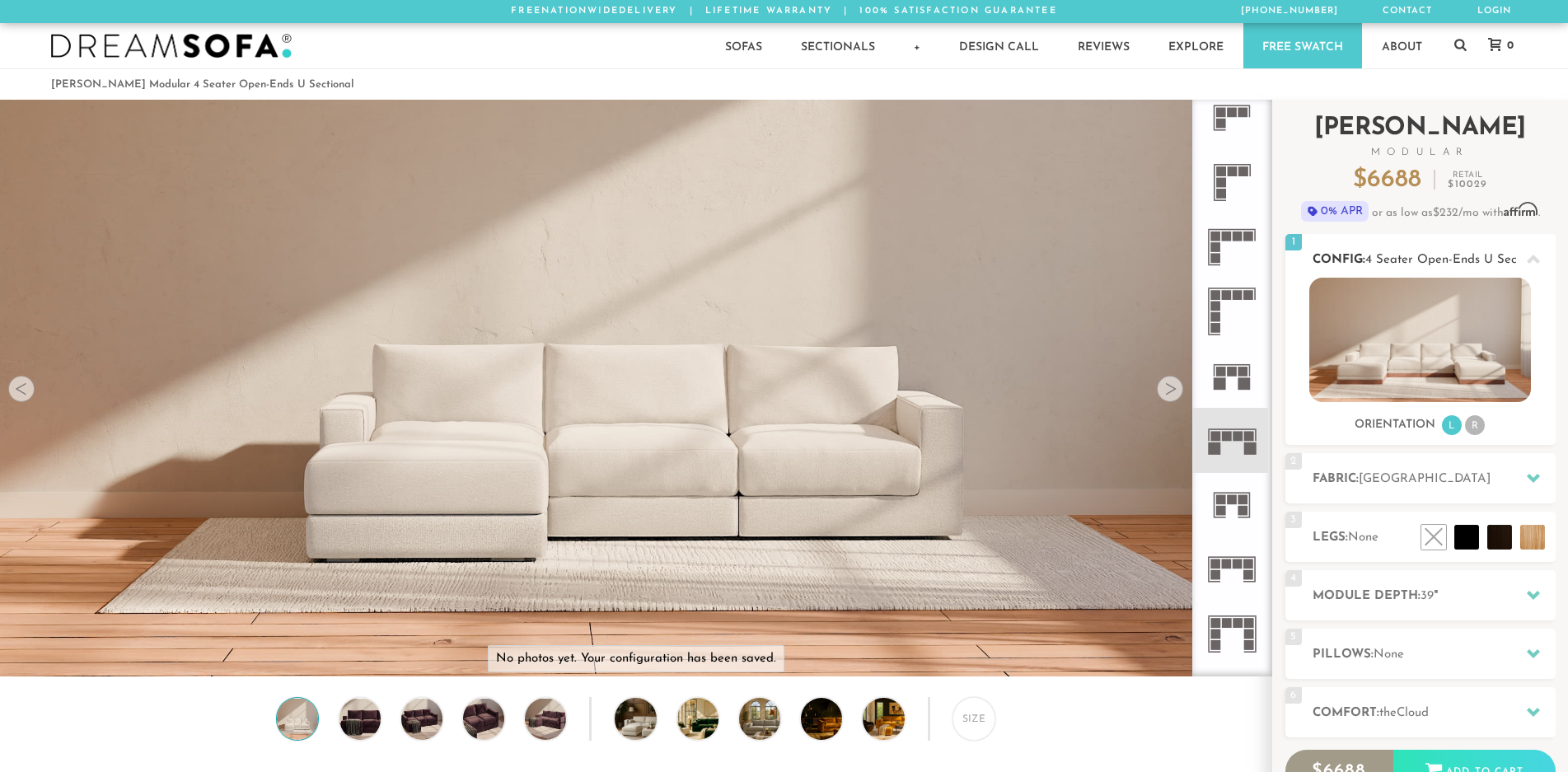
click at [1538, 255] on icon at bounding box center [1533, 259] width 13 height 13
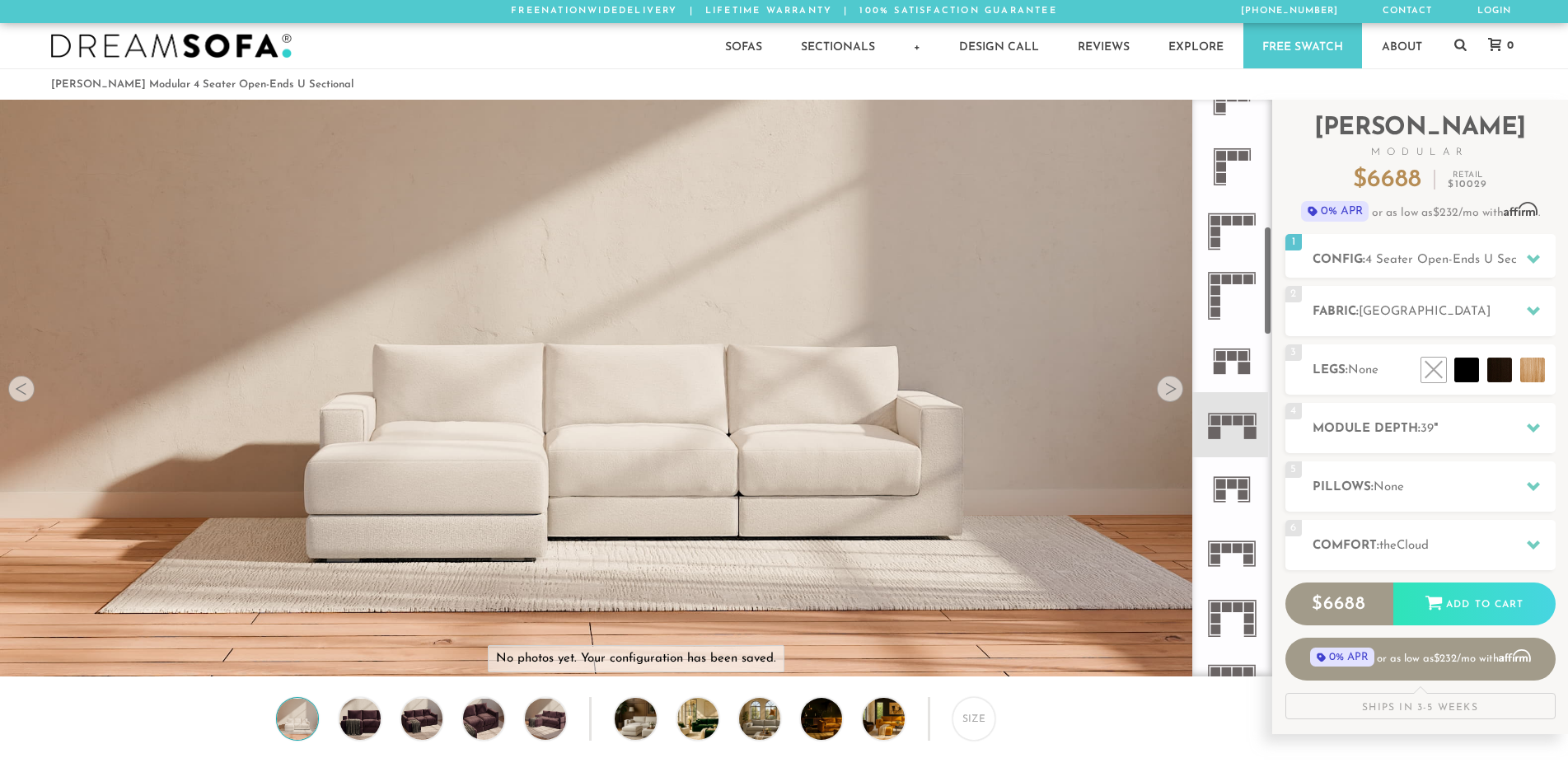
scroll to position [681, 0]
click at [1222, 305] on icon at bounding box center [1231, 290] width 64 height 64
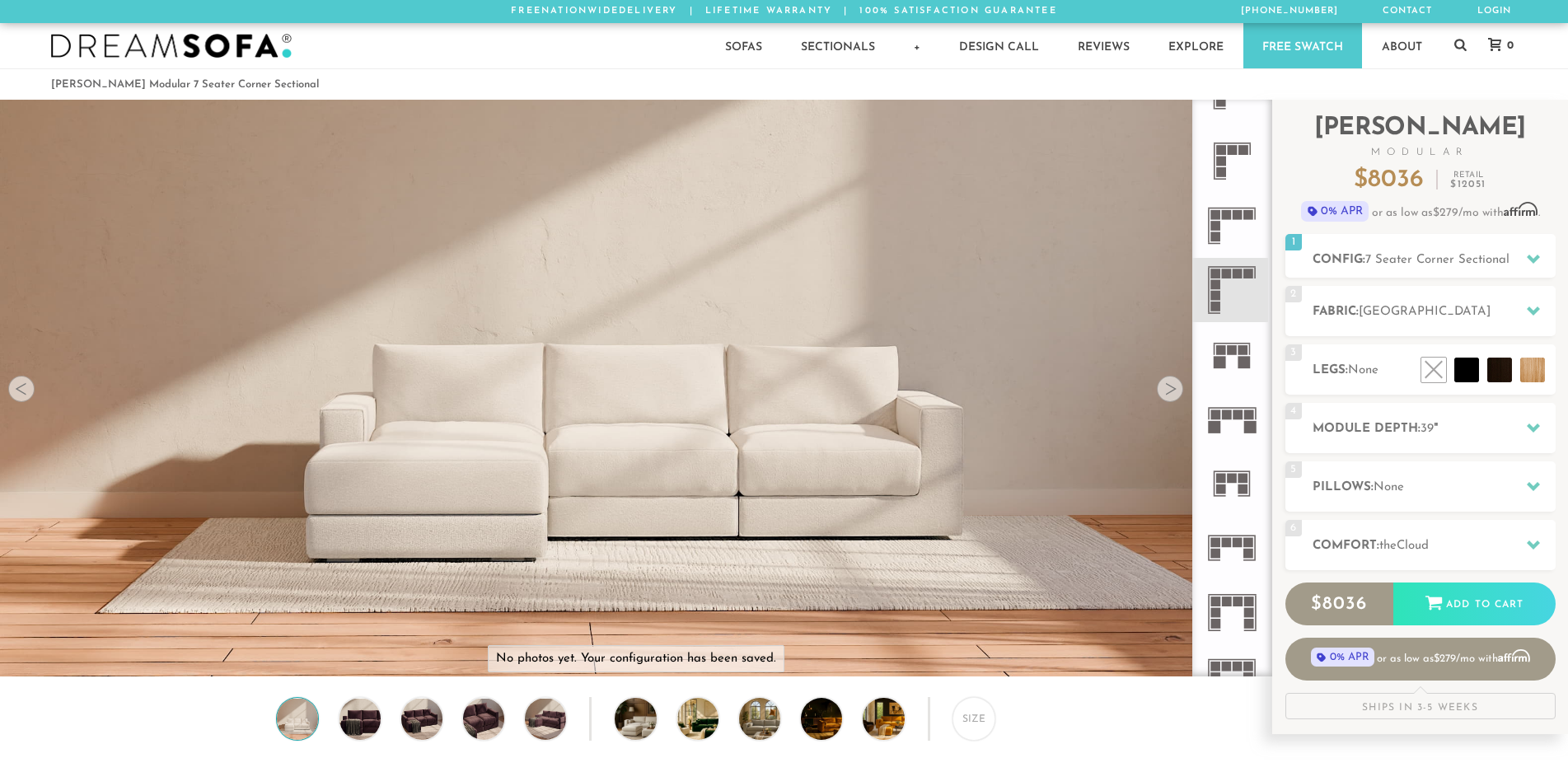
click at [1234, 355] on rect at bounding box center [1233, 350] width 10 height 10
click at [1236, 420] on icon at bounding box center [1231, 417] width 64 height 64
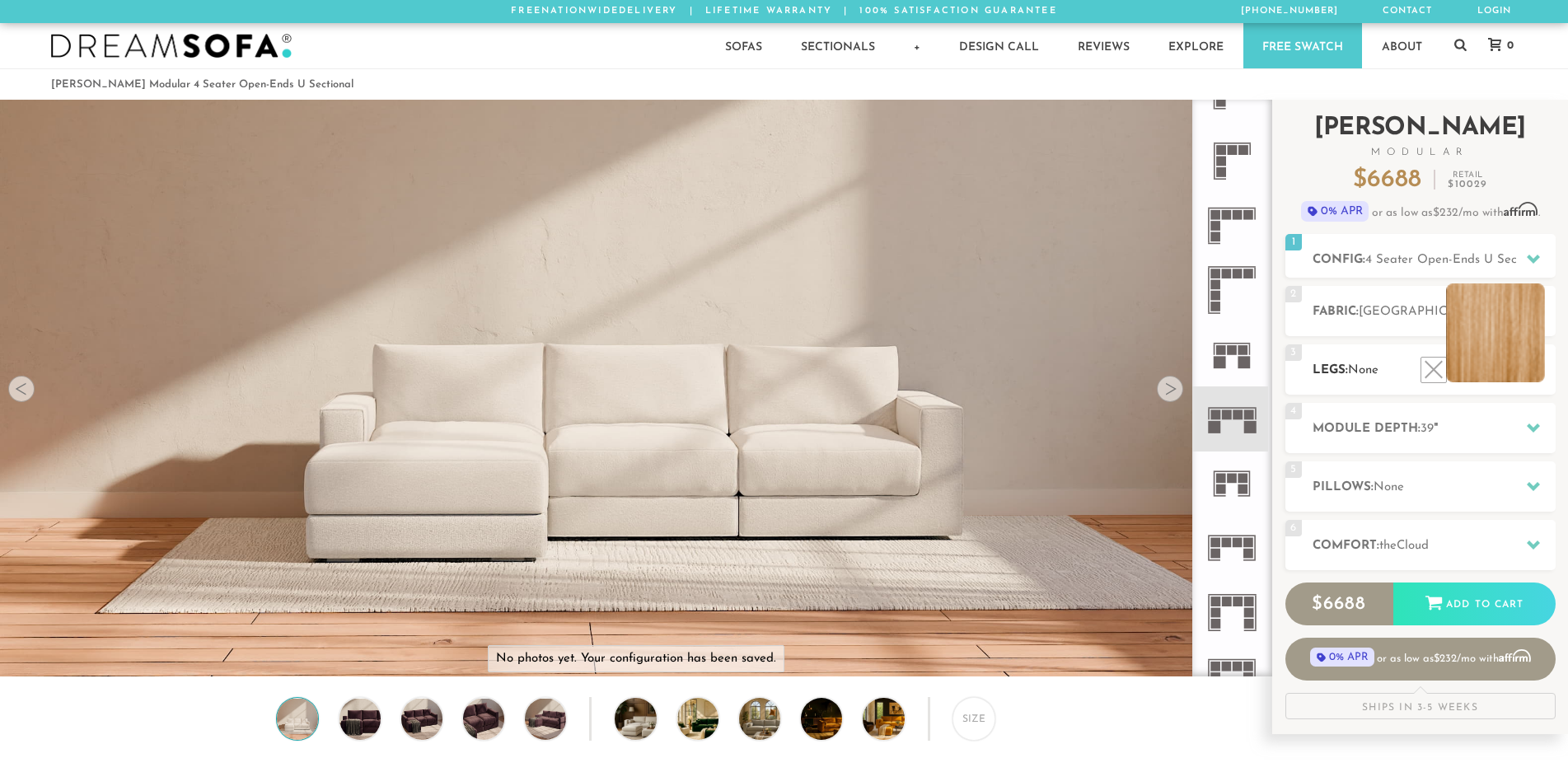
click at [1531, 368] on li at bounding box center [1495, 333] width 99 height 99
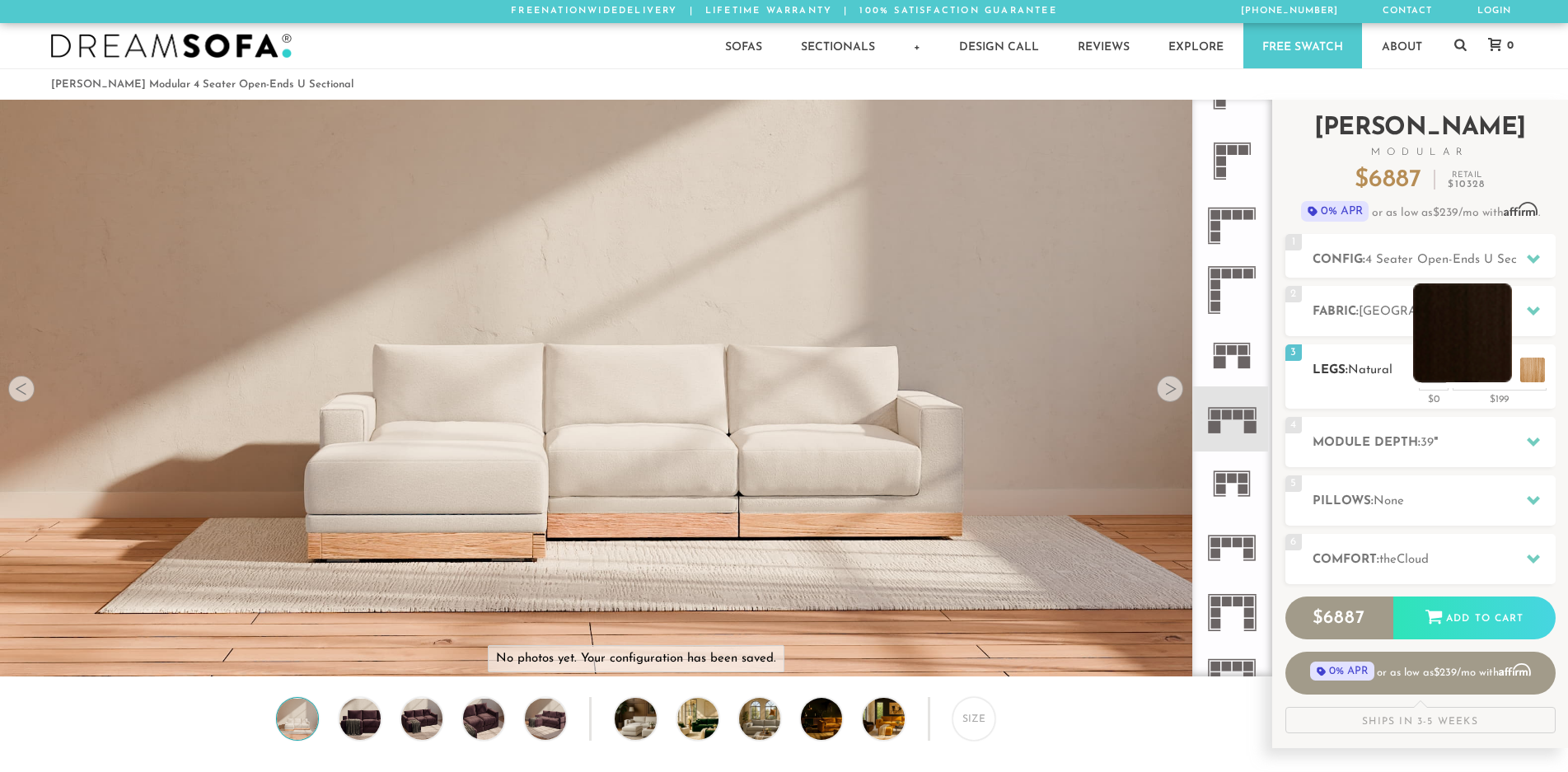
click at [1487, 368] on li at bounding box center [1463, 333] width 99 height 99
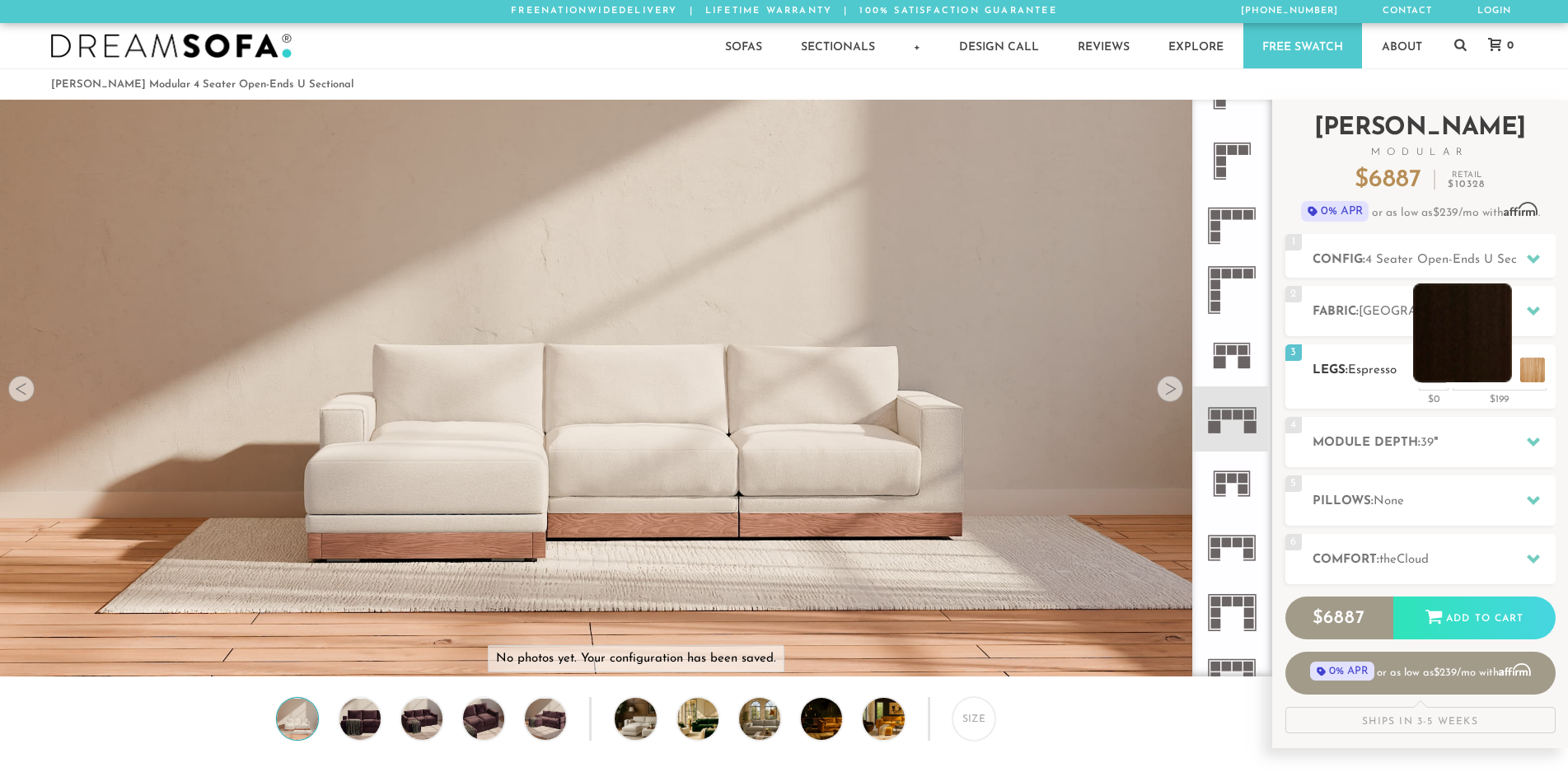
click at [1465, 372] on li at bounding box center [1463, 333] width 99 height 99
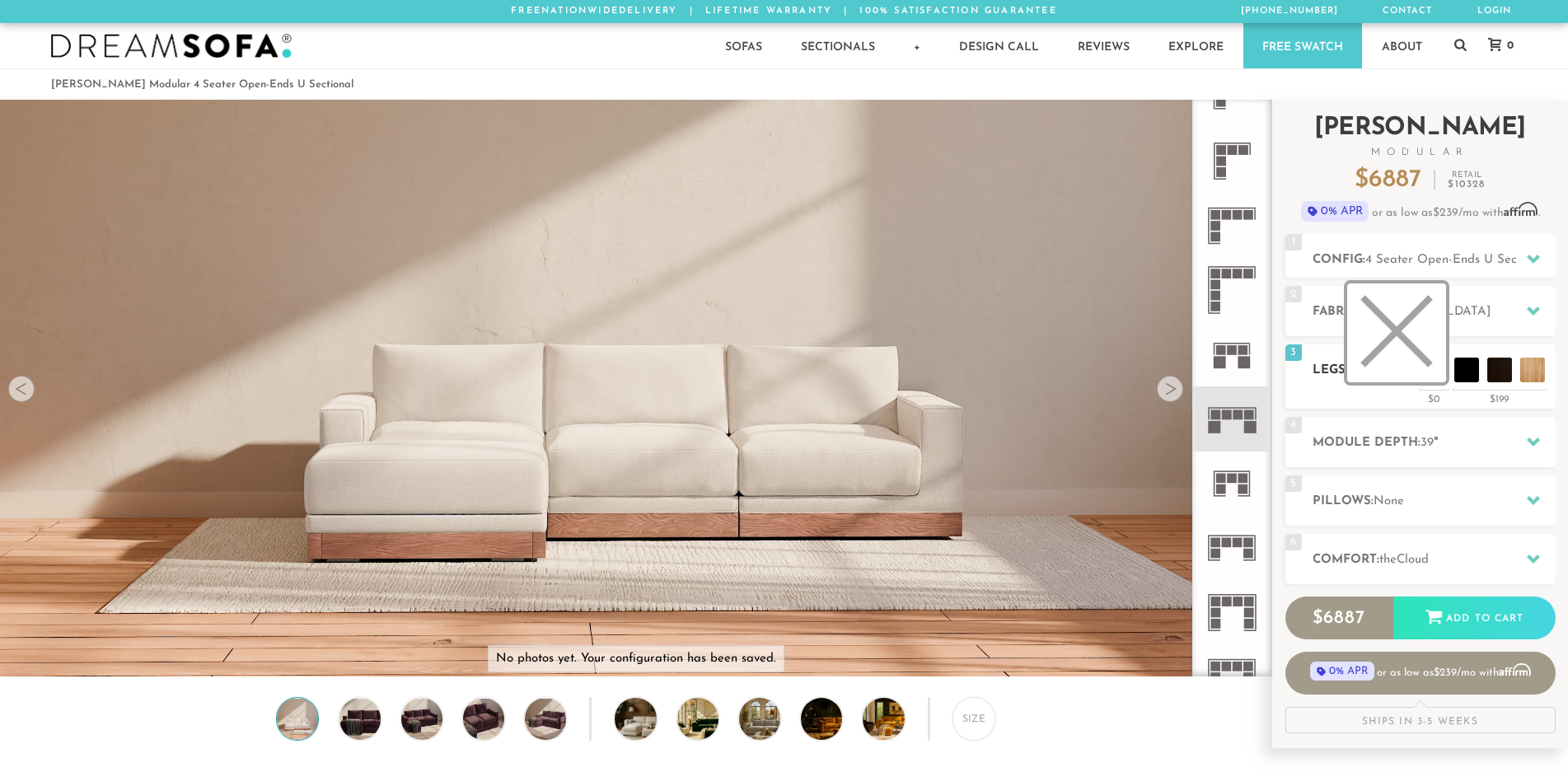
click at [1429, 374] on li at bounding box center [1397, 333] width 99 height 99
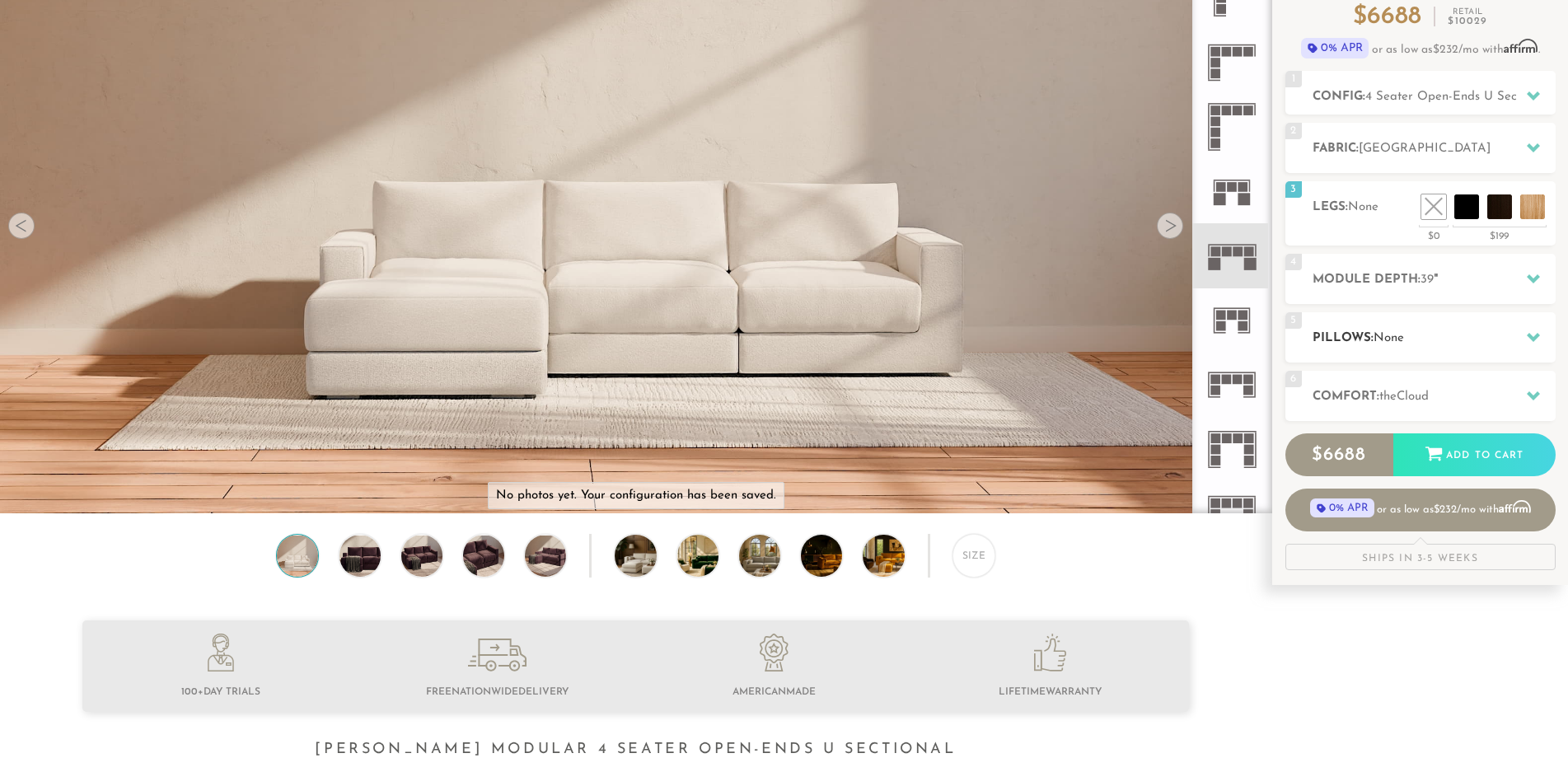
scroll to position [165, 0]
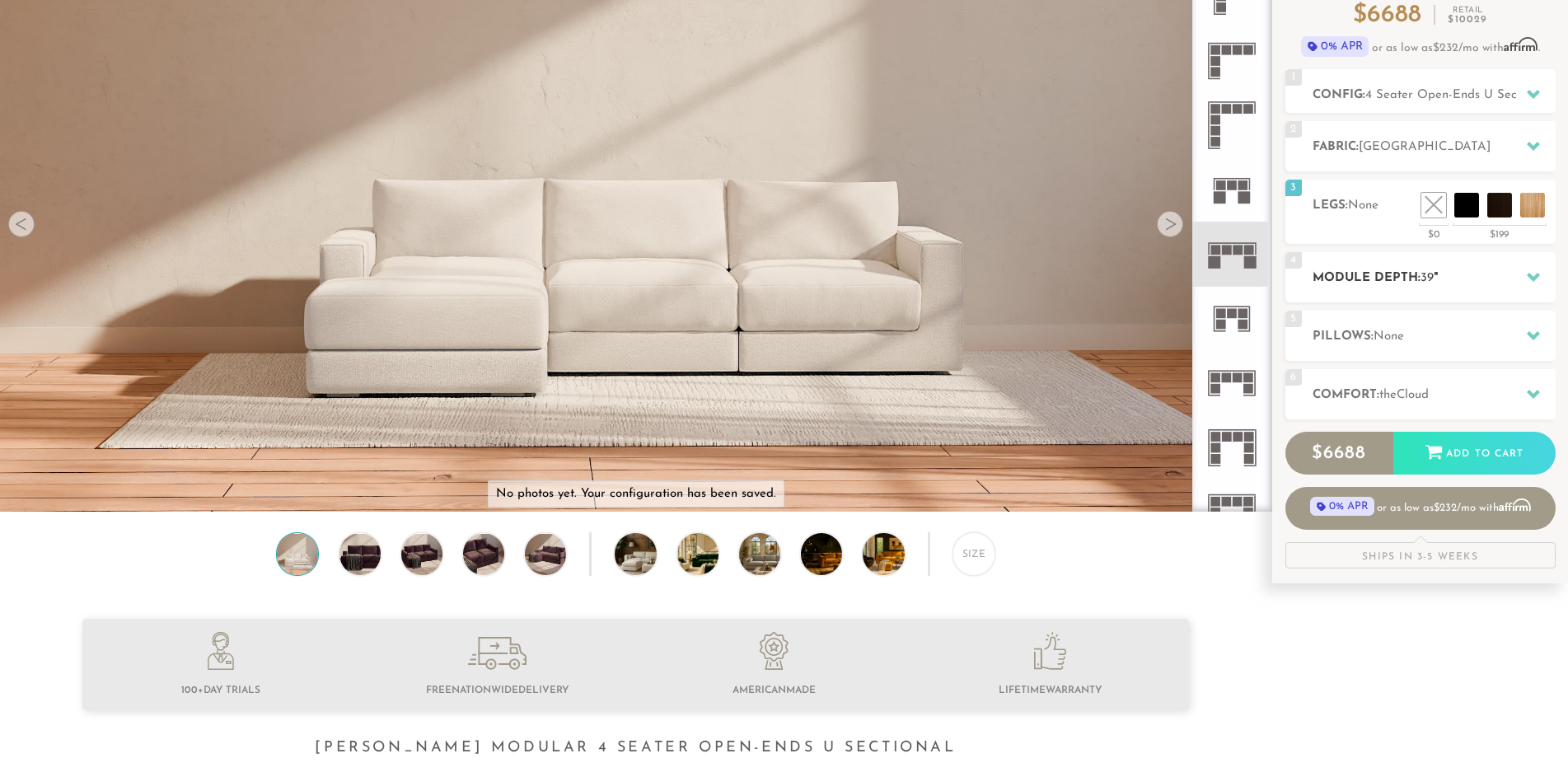
click at [1531, 288] on div at bounding box center [1534, 277] width 34 height 33
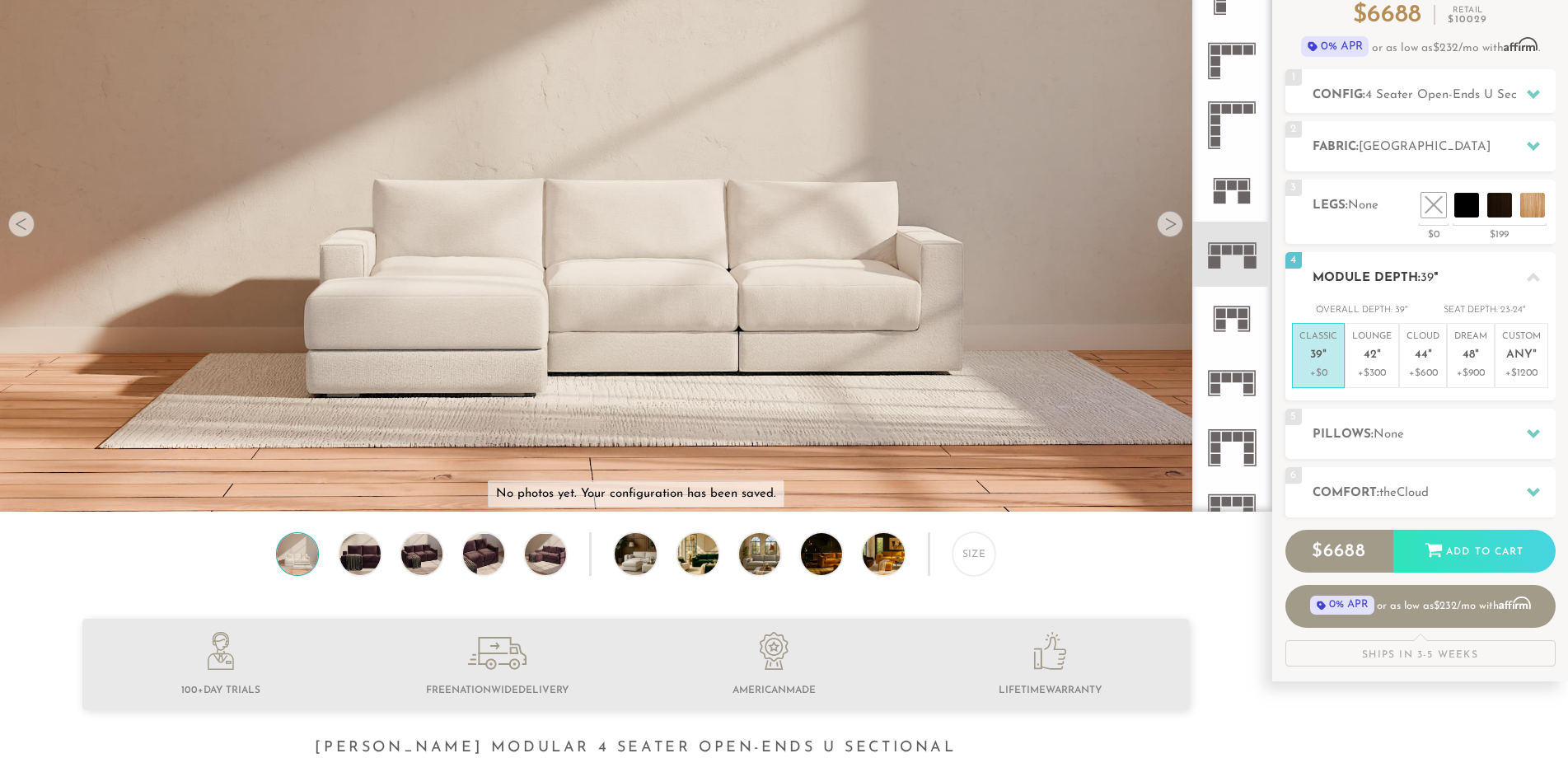
click at [1531, 288] on div at bounding box center [1534, 277] width 34 height 33
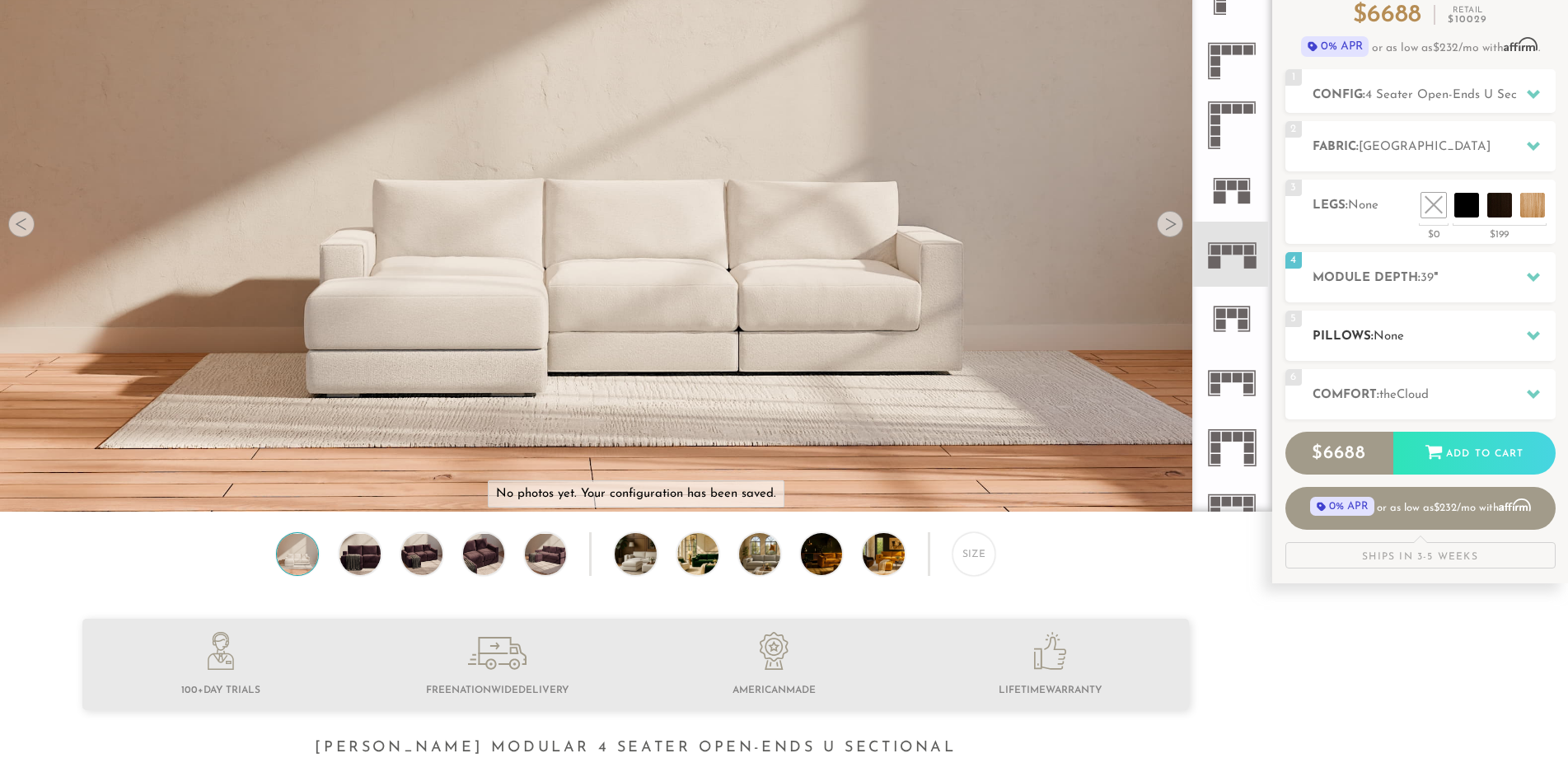
click at [1537, 348] on div at bounding box center [1534, 336] width 34 height 33
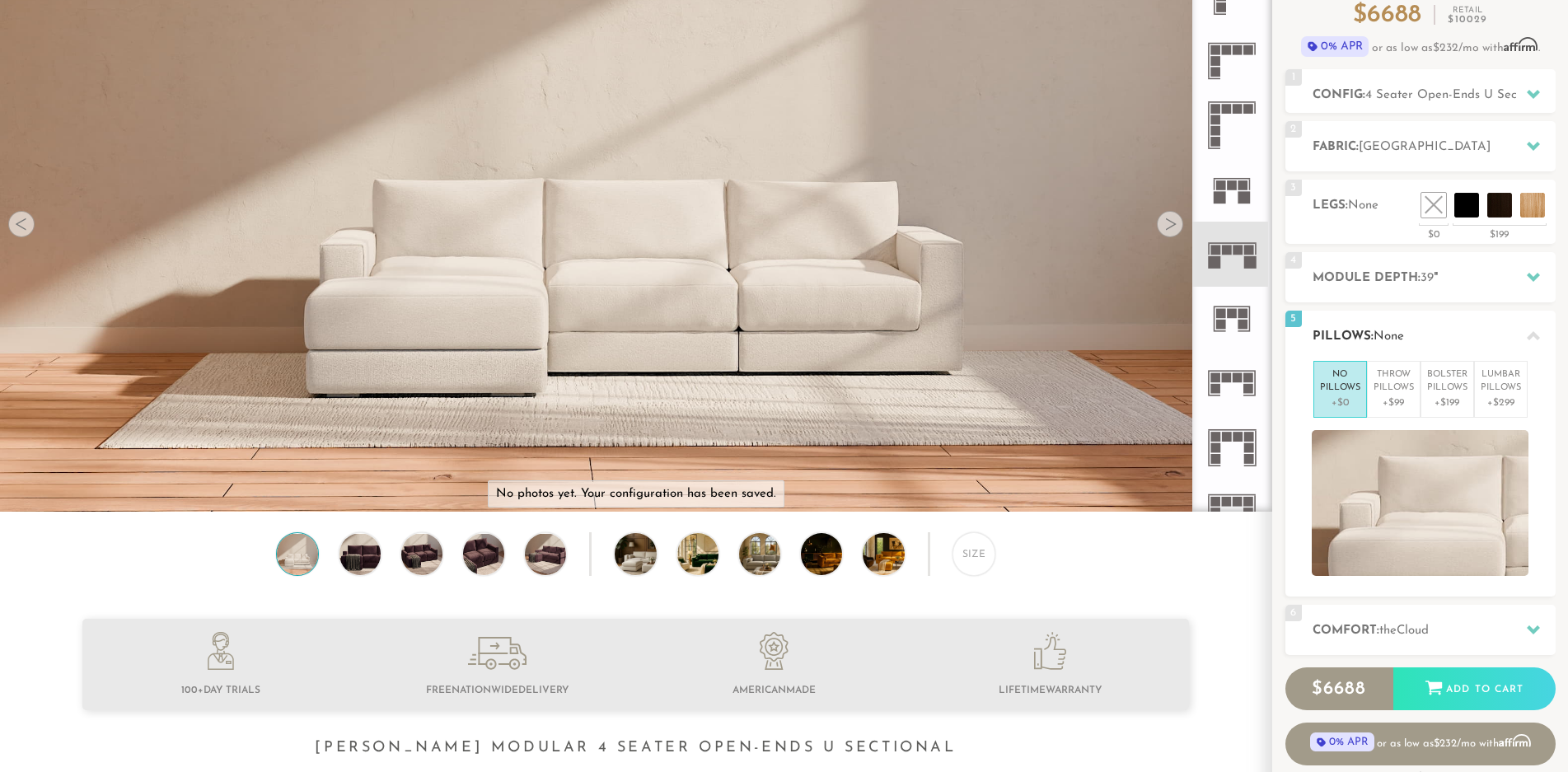
click at [1537, 344] on div at bounding box center [1534, 336] width 34 height 33
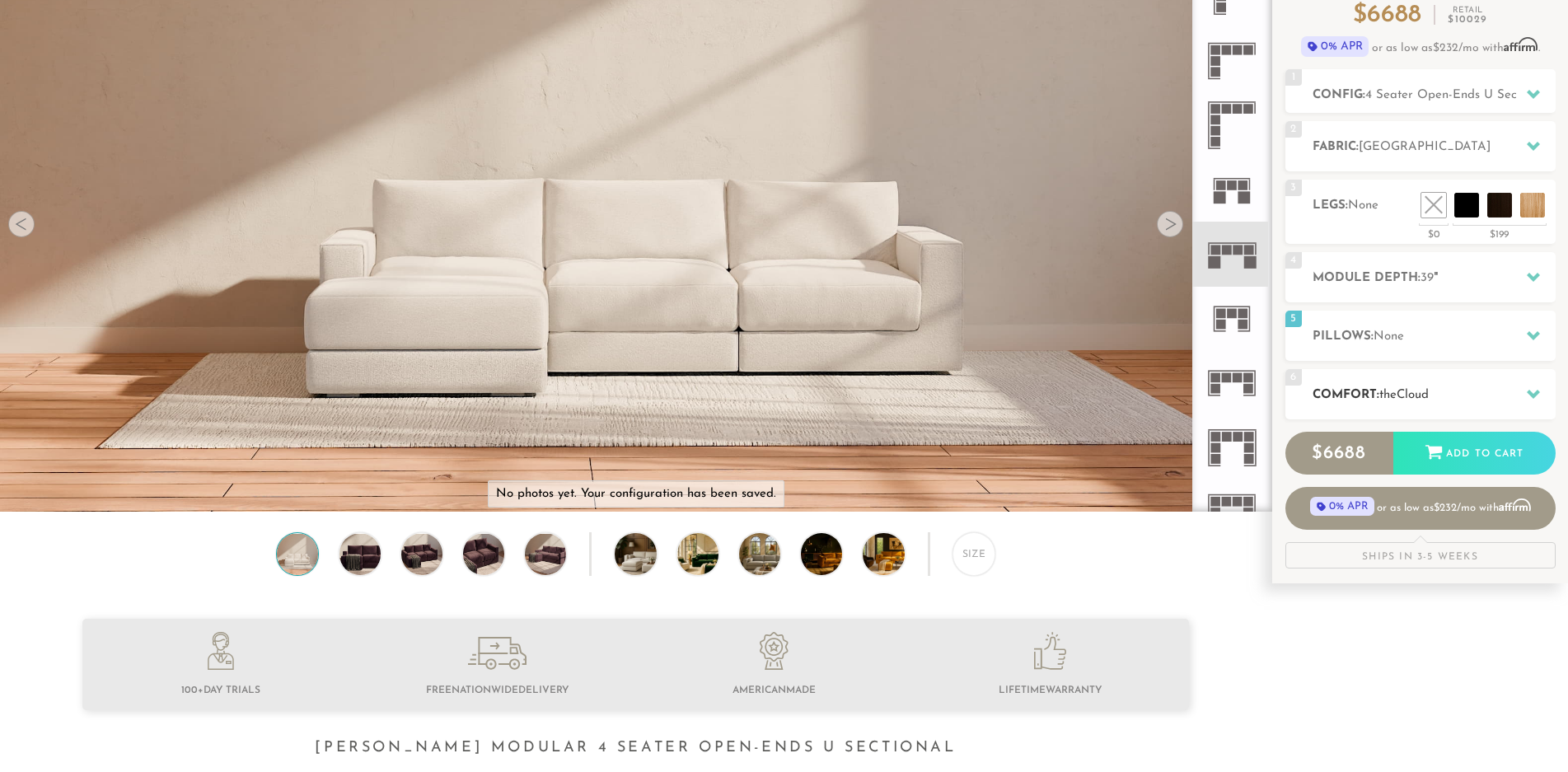
click at [1538, 397] on icon at bounding box center [1533, 393] width 13 height 13
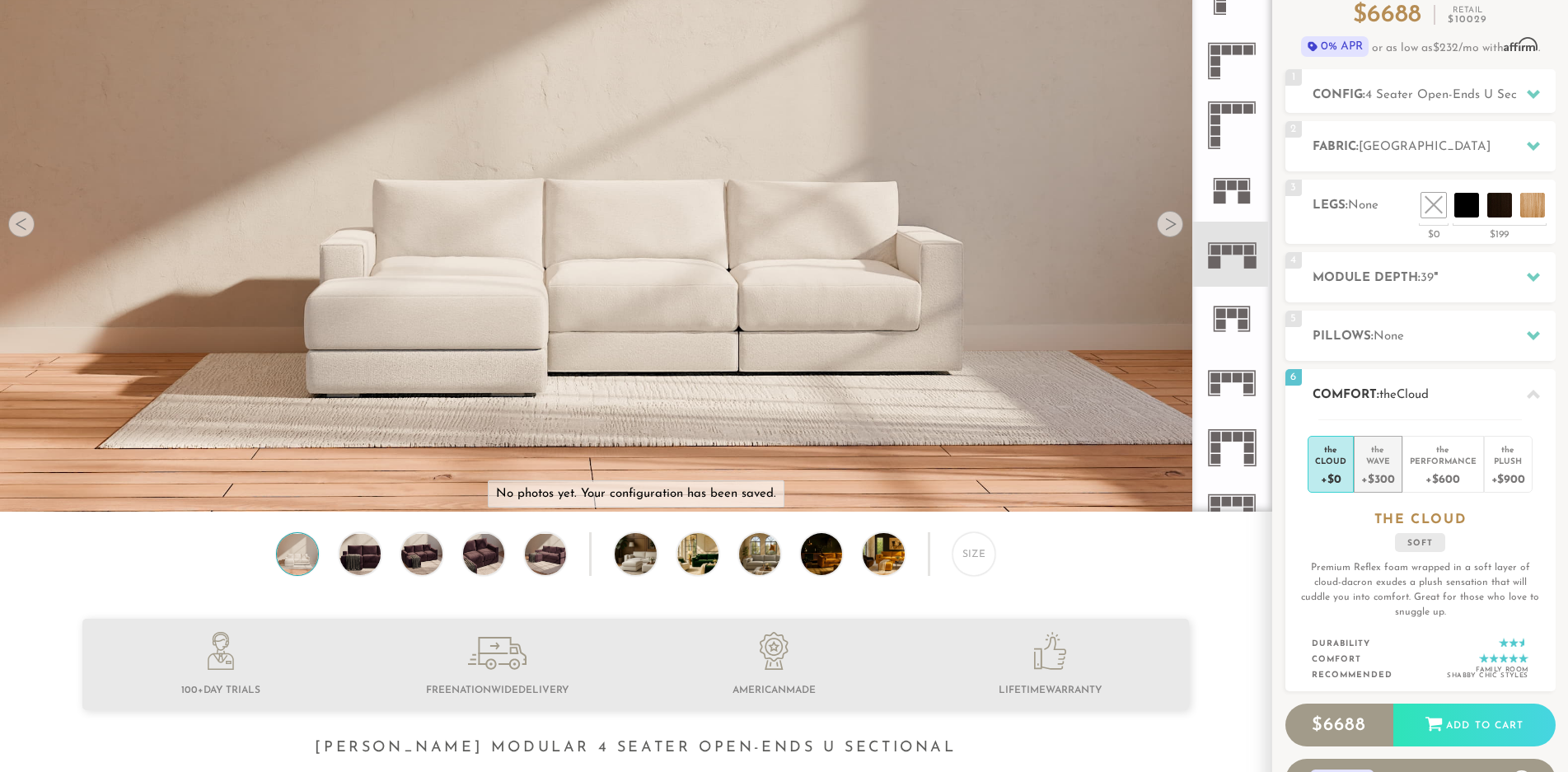
click at [1390, 463] on div "Wave" at bounding box center [1378, 461] width 33 height 12
click at [1330, 463] on div "Cloud" at bounding box center [1331, 461] width 31 height 12
click at [1389, 468] on div "+$300" at bounding box center [1378, 478] width 33 height 24
click at [1334, 473] on div "+$0" at bounding box center [1331, 478] width 31 height 24
click at [1391, 471] on div "+$300" at bounding box center [1378, 478] width 33 height 24
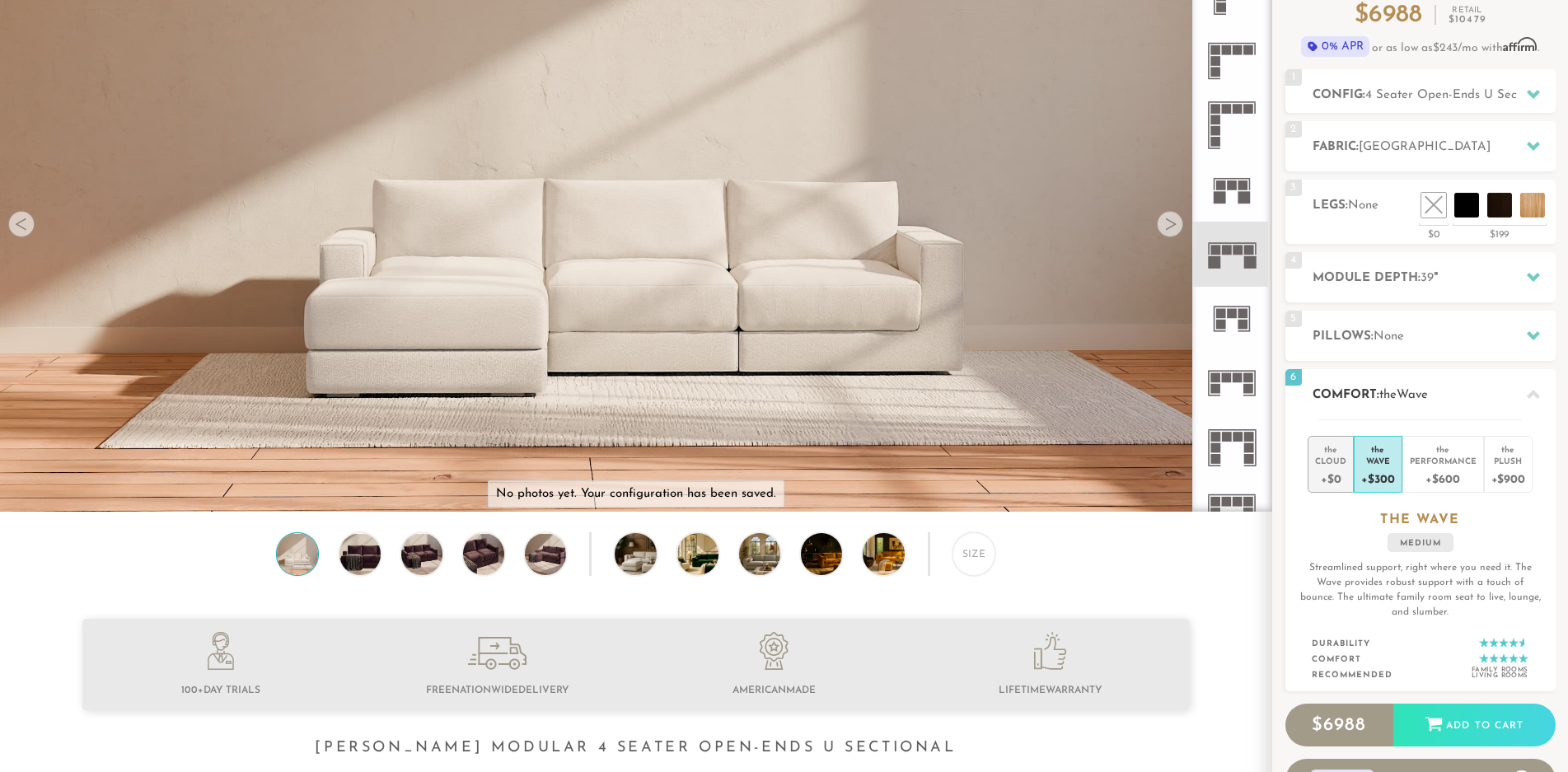
click at [1343, 472] on div "+$0" at bounding box center [1331, 478] width 31 height 24
click at [1384, 463] on div "Wave" at bounding box center [1378, 461] width 33 height 12
click at [1445, 462] on div "Performance" at bounding box center [1443, 461] width 67 height 12
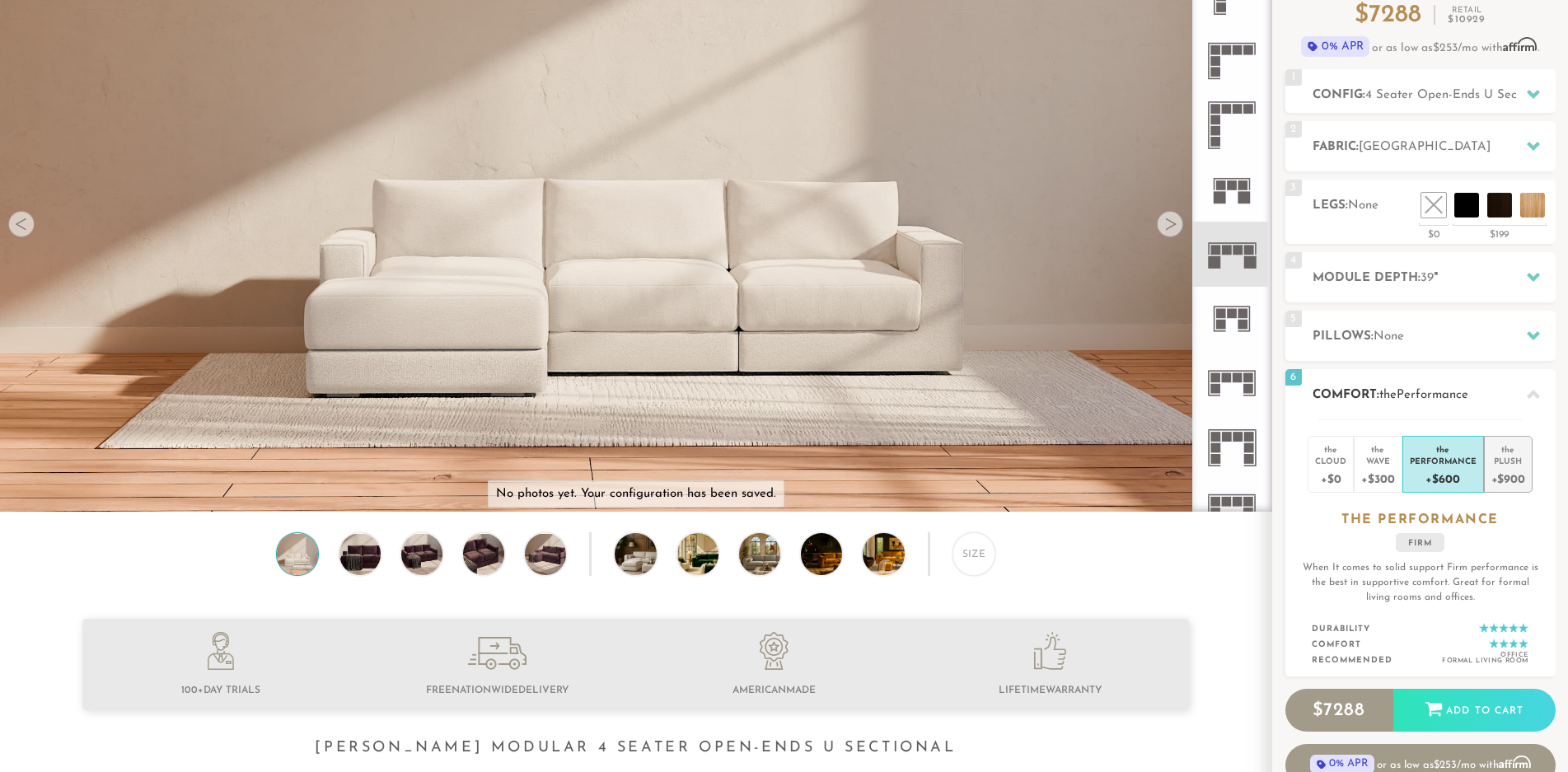
click at [1503, 469] on div "+$900" at bounding box center [1508, 478] width 33 height 24
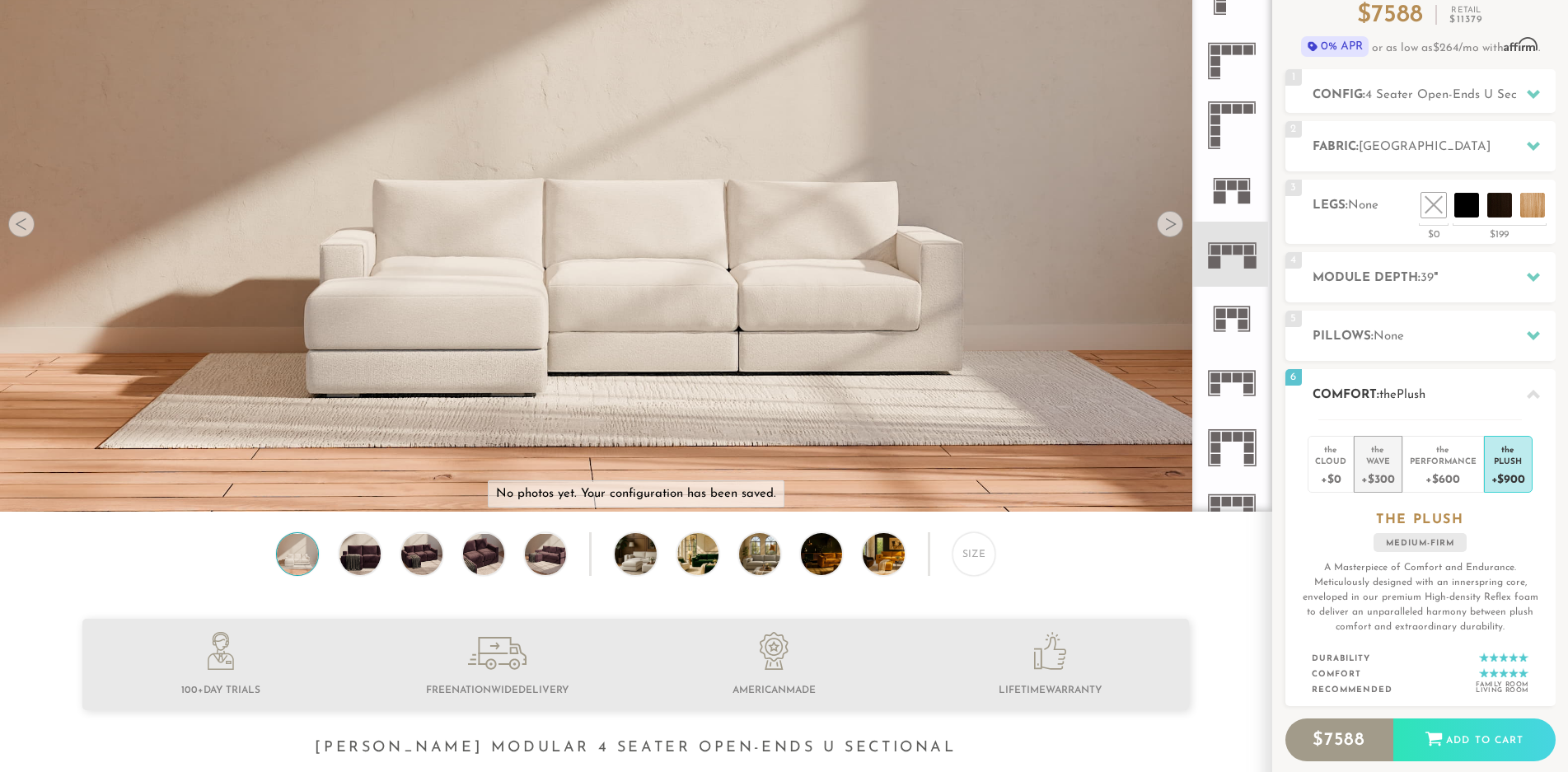
click at [1372, 469] on div "+$300" at bounding box center [1378, 478] width 33 height 24
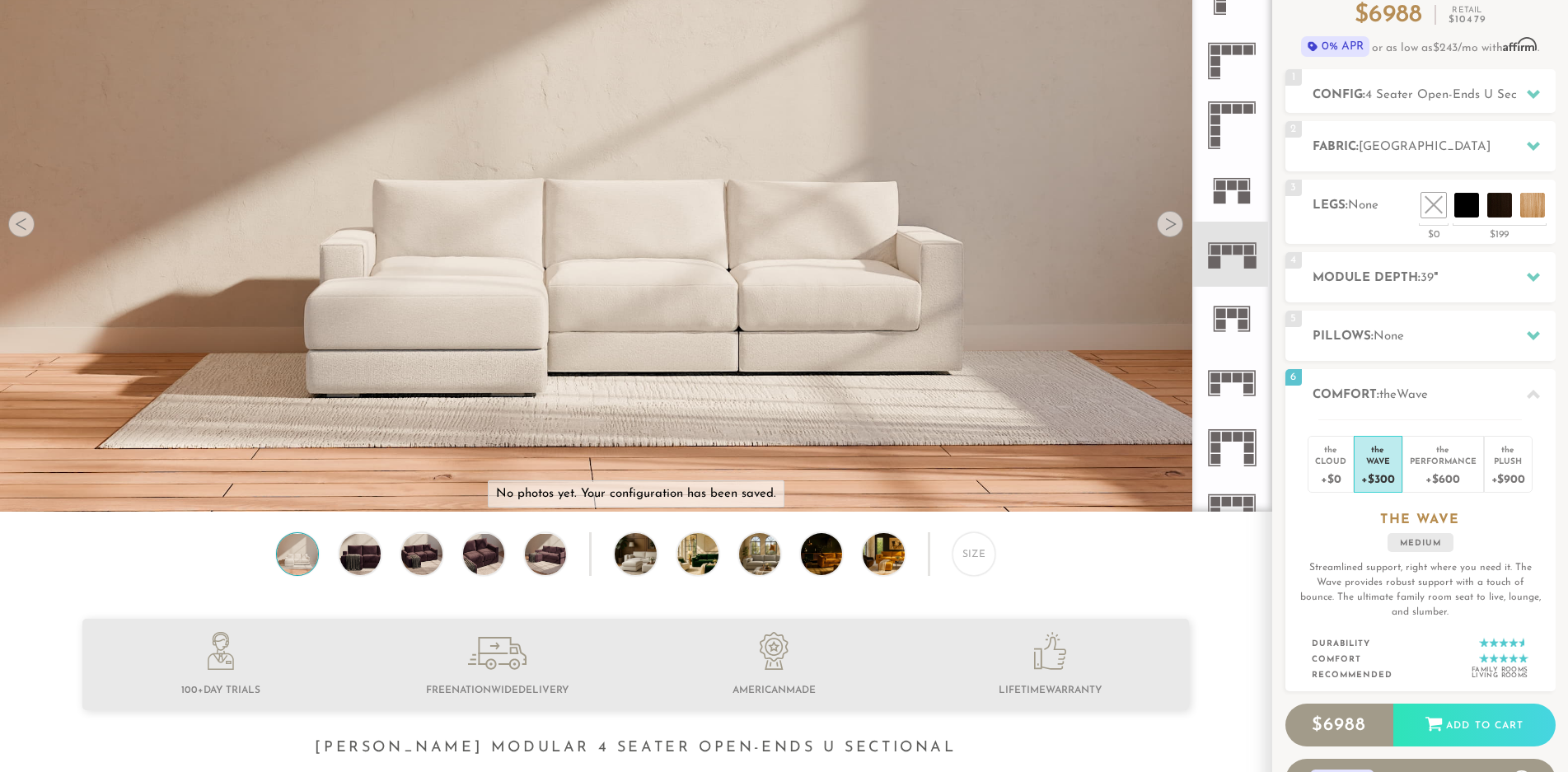
scroll to position [0, 0]
